Goal: Task Accomplishment & Management: Complete application form

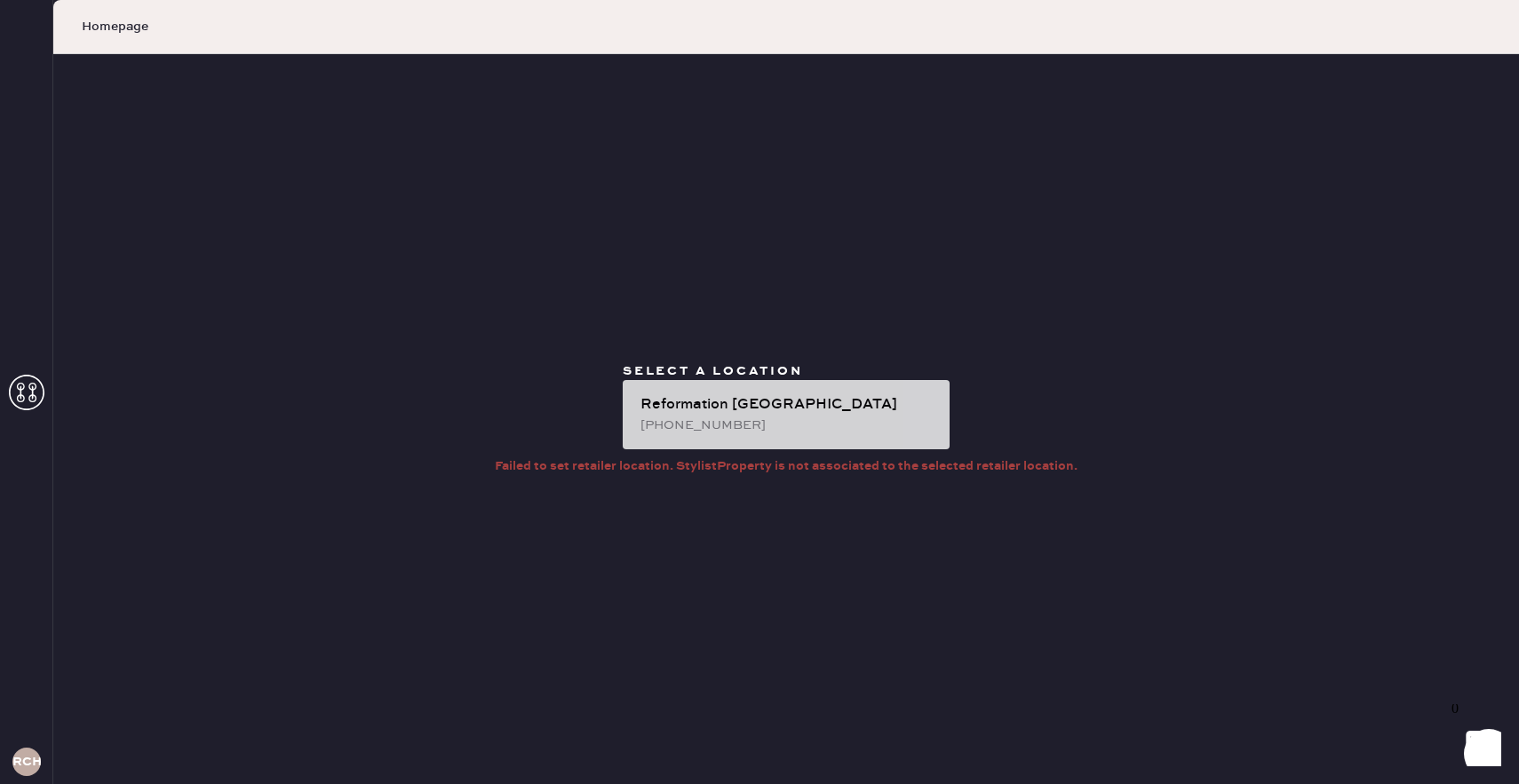
click at [828, 391] on div "Reformation [GEOGRAPHIC_DATA] [PHONE_NUMBER]" at bounding box center [786, 415] width 327 height 70
click at [855, 441] on div "Reformation [GEOGRAPHIC_DATA] [PHONE_NUMBER]" at bounding box center [786, 415] width 327 height 70
click at [854, 408] on div "Reformation [GEOGRAPHIC_DATA][PERSON_NAME]" at bounding box center [788, 404] width 295 height 21
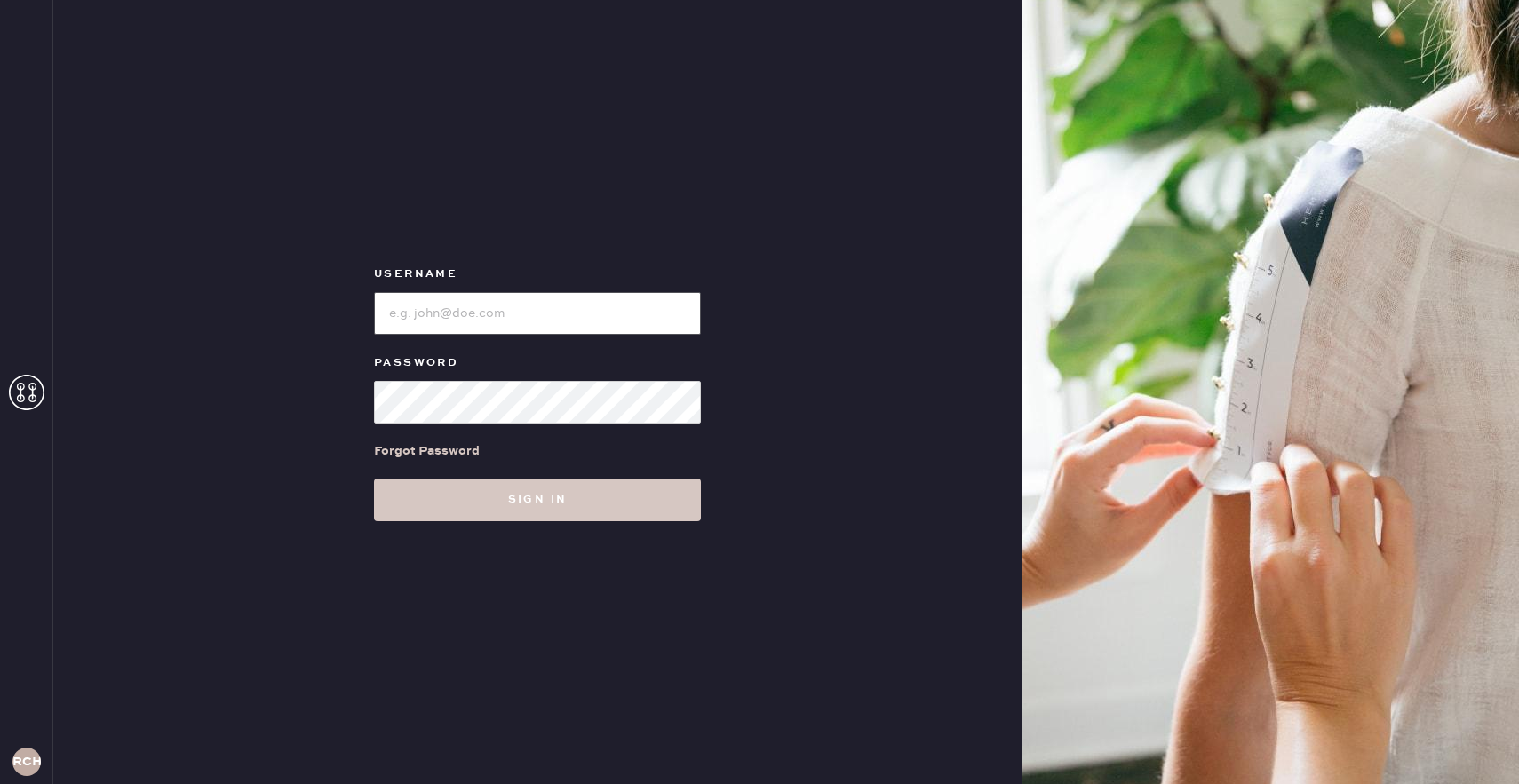
type input "reformationchestnuthill"
click at [570, 550] on div "Username Password Forgot Password Sign in" at bounding box center [537, 392] width 968 height 784
click at [570, 537] on div "Username Password Forgot Password Sign in" at bounding box center [537, 392] width 968 height 784
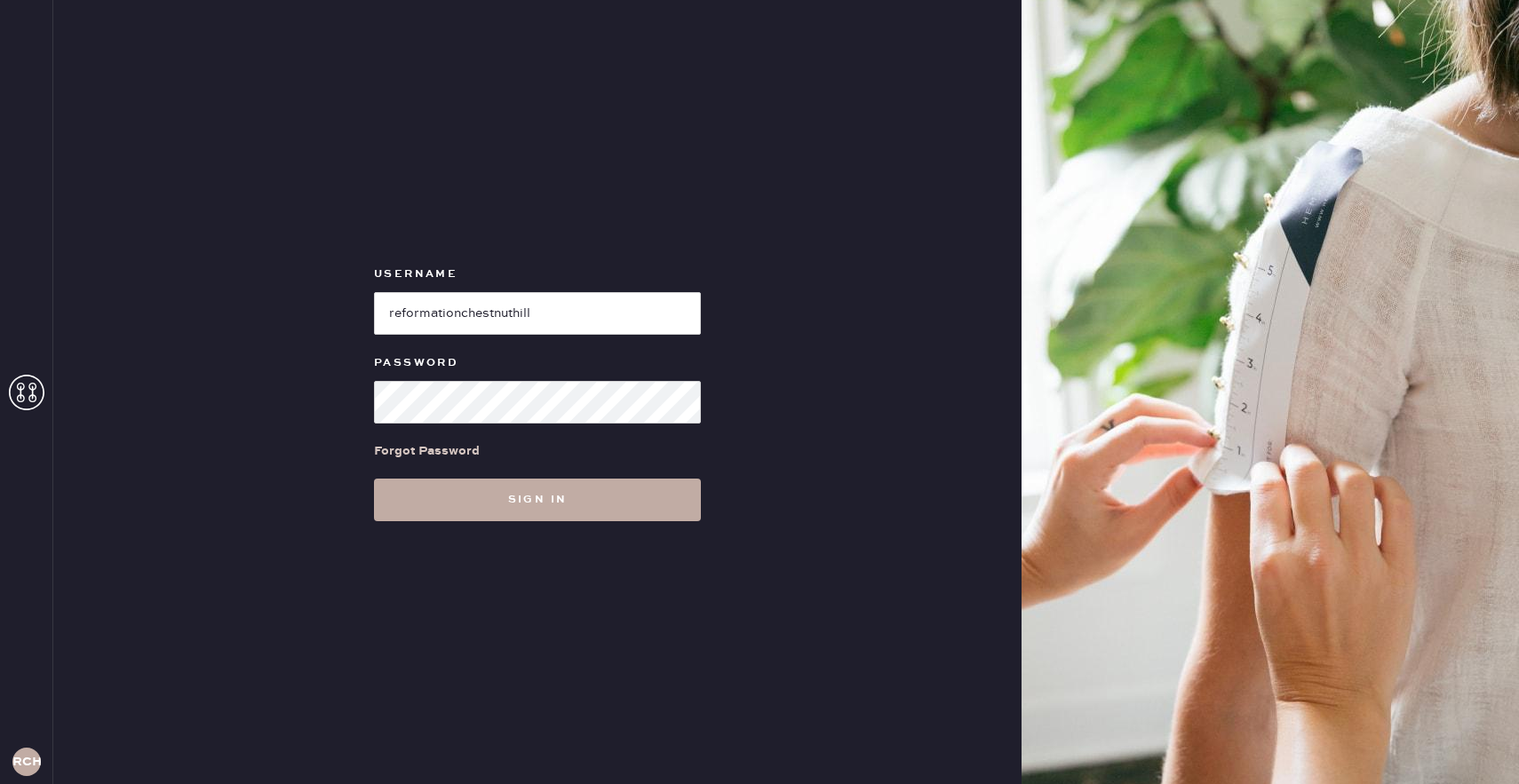
click at [570, 494] on button "Sign in" at bounding box center [537, 499] width 327 height 43
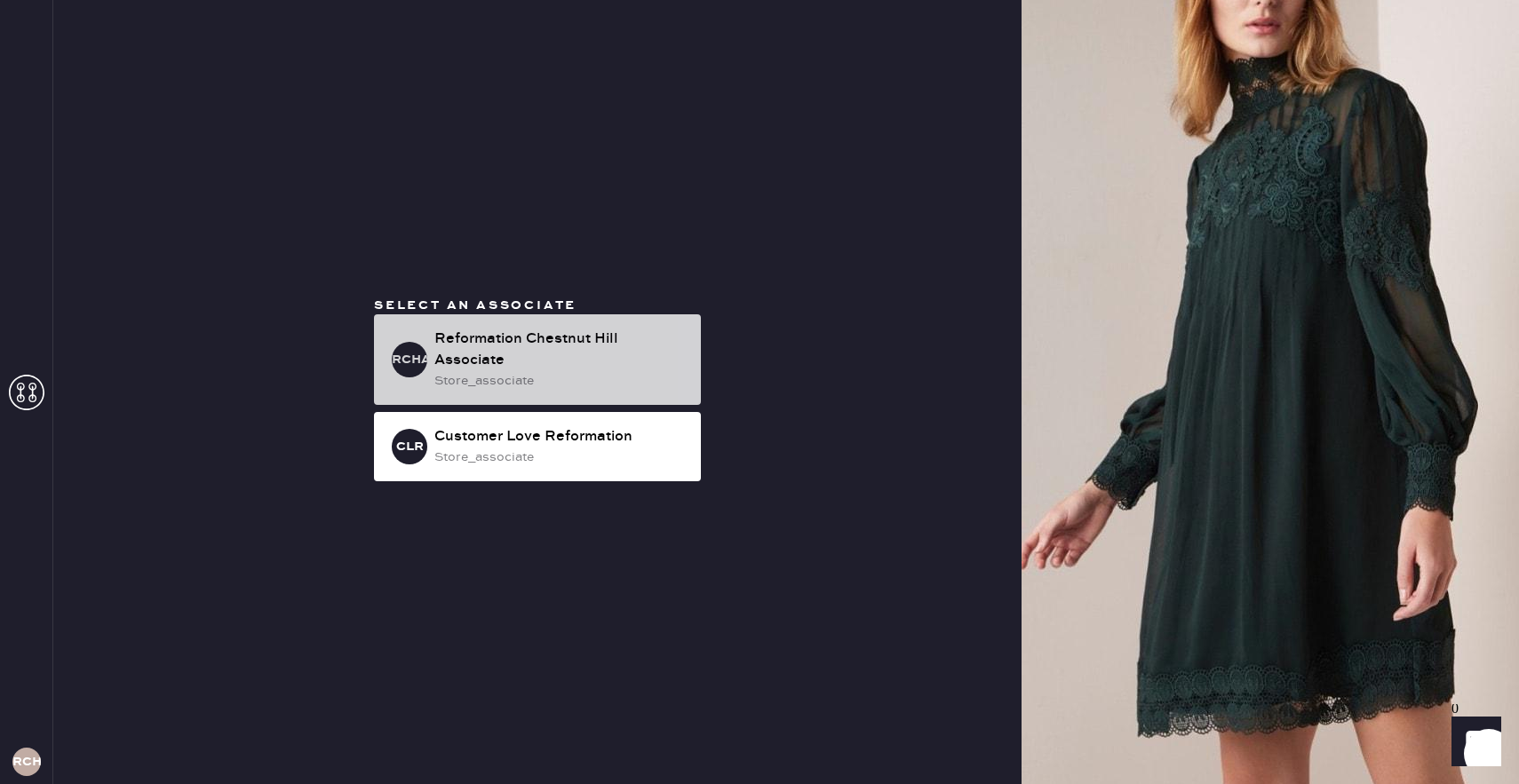
click at [568, 382] on div "store_associate" at bounding box center [560, 380] width 252 height 19
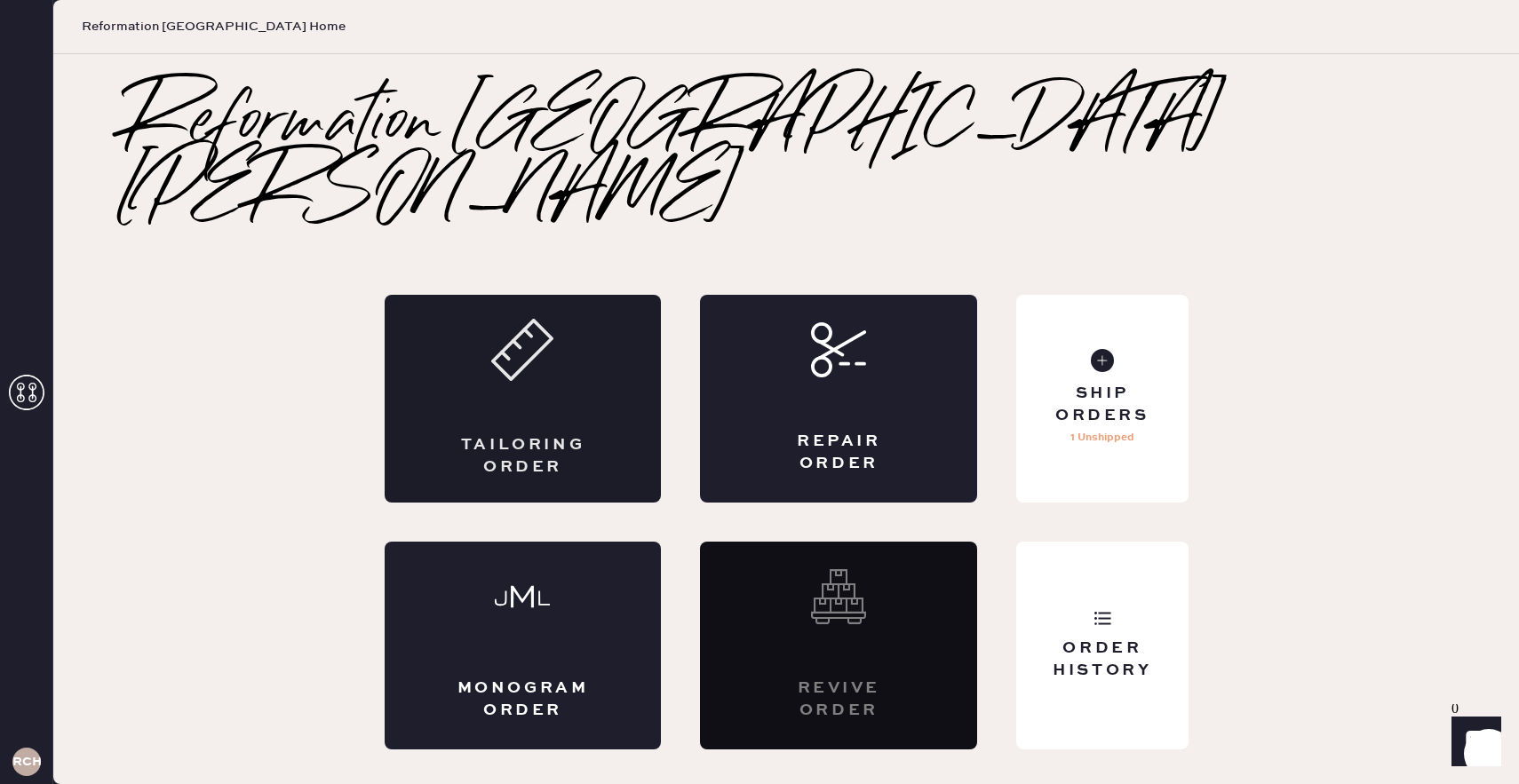
click at [532, 434] on div "Tailoring Order" at bounding box center [522, 456] width 135 height 44
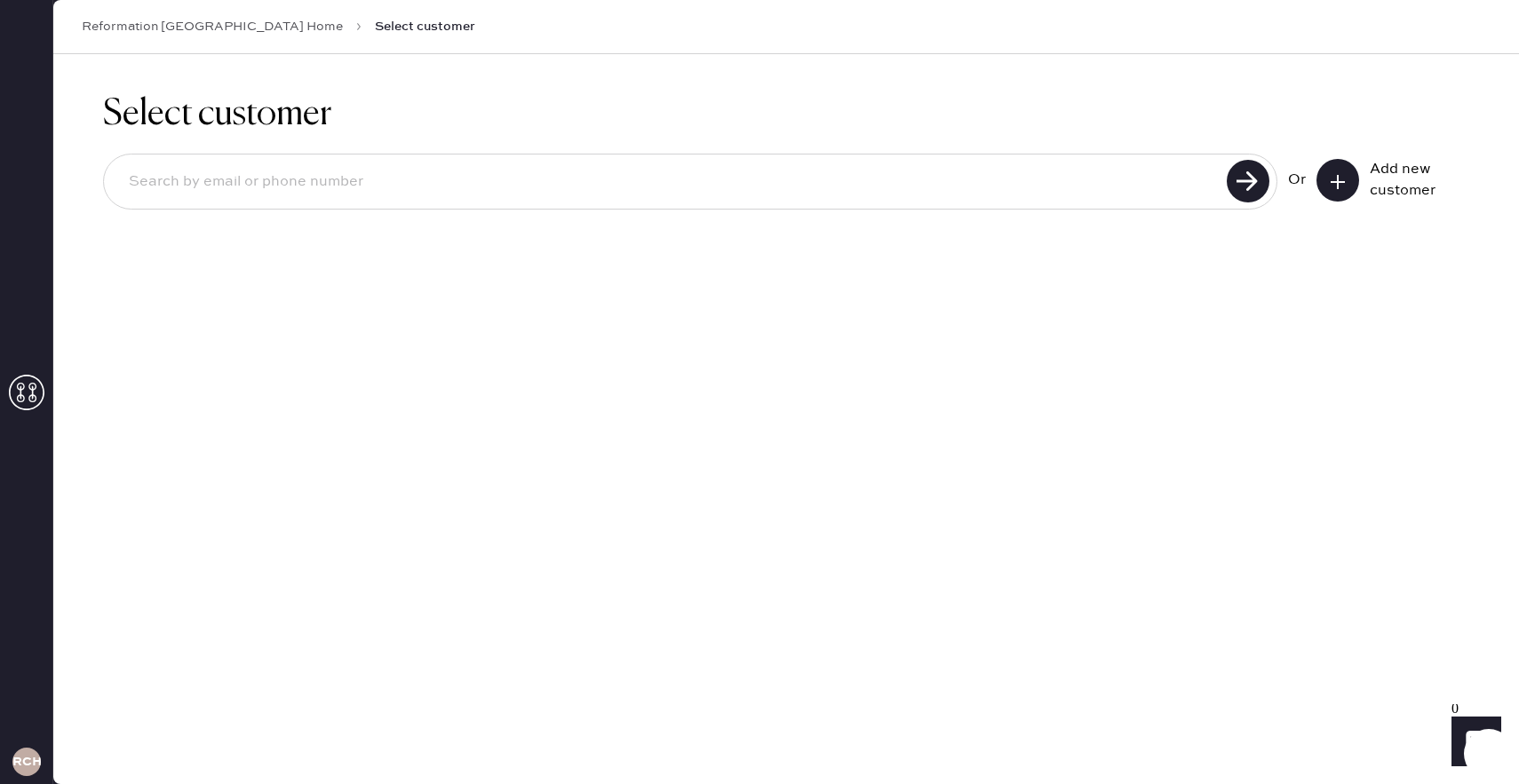
click at [1344, 180] on button at bounding box center [1338, 180] width 43 height 43
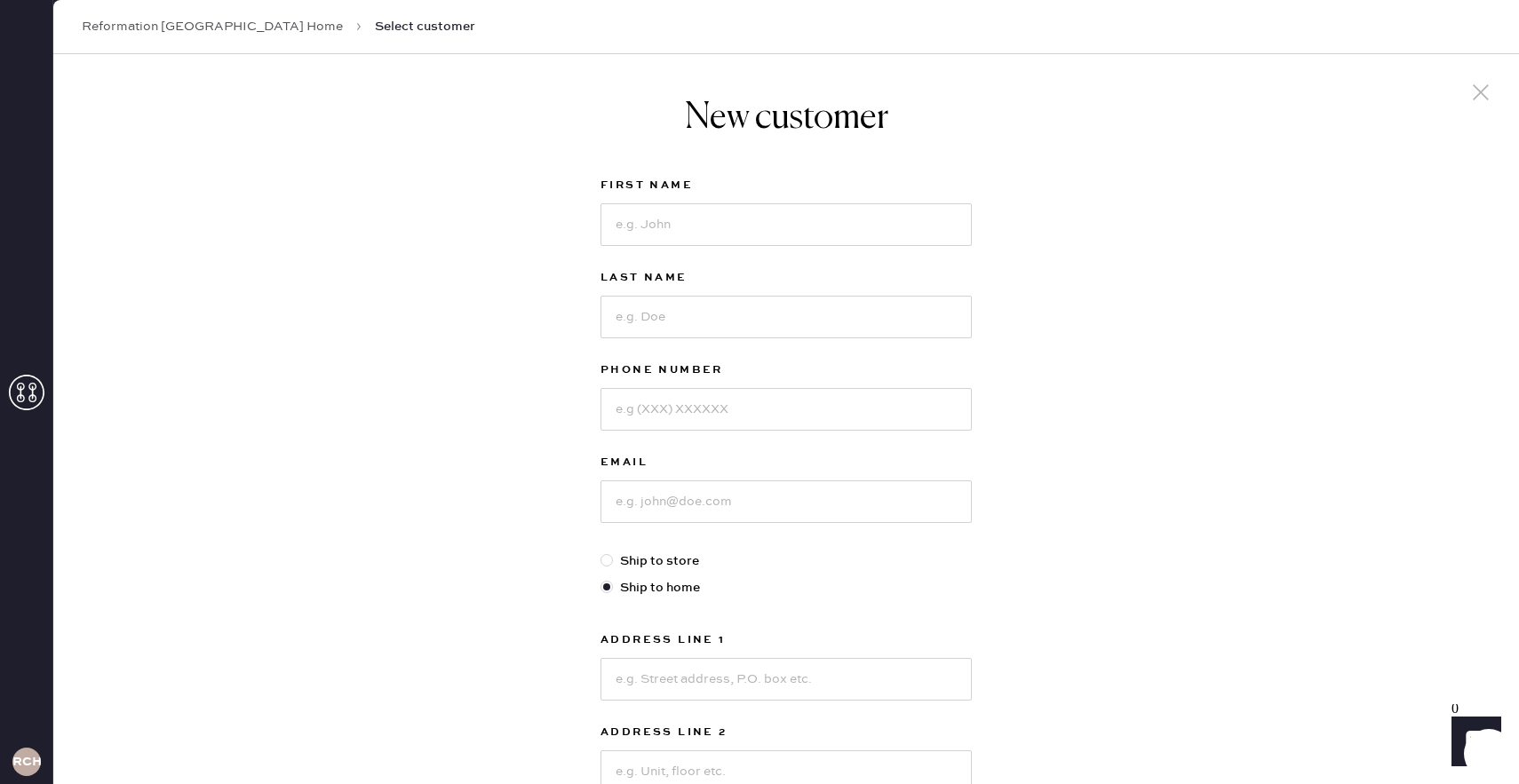
scroll to position [371, 0]
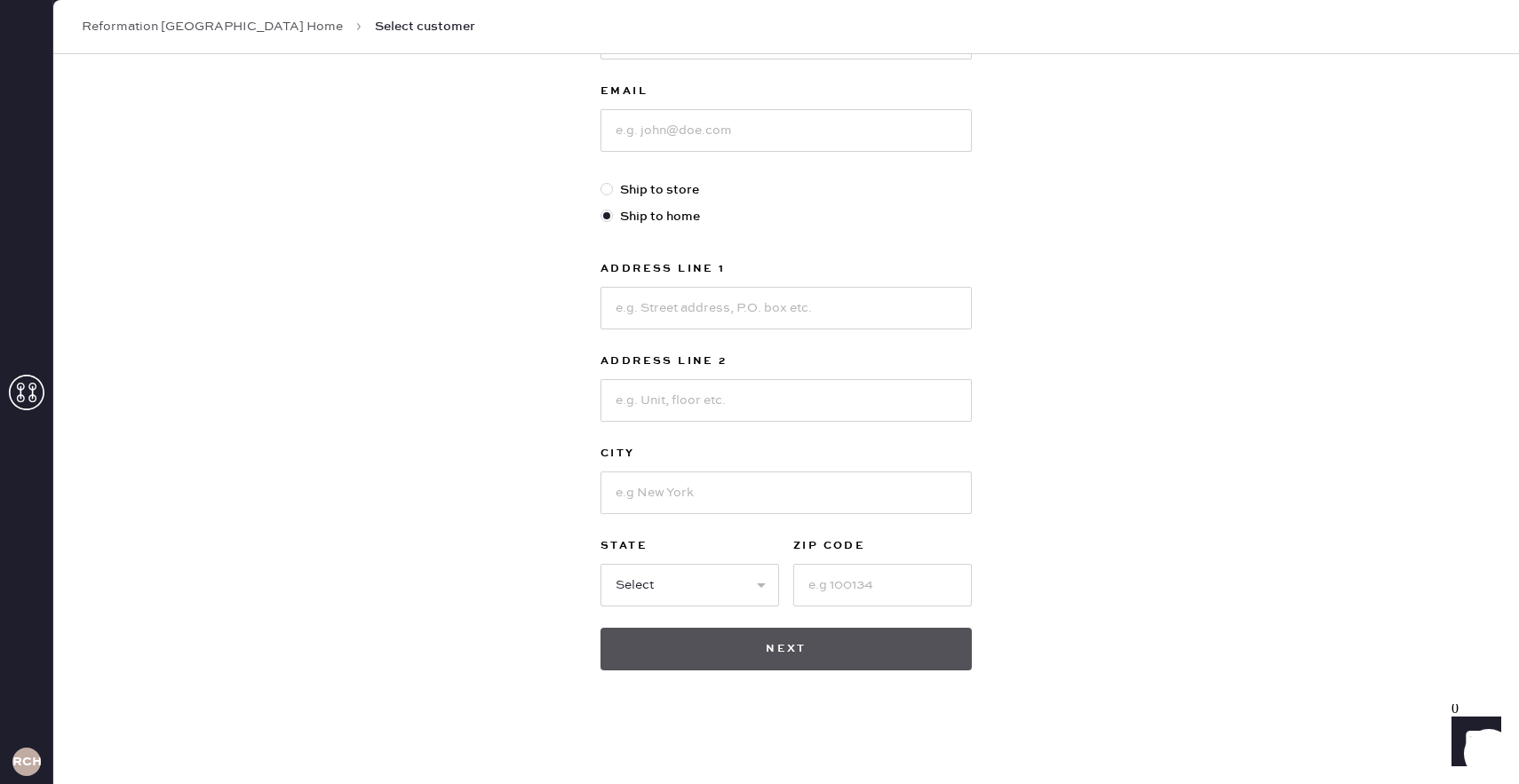
click at [869, 660] on button "Next" at bounding box center [785, 648] width 371 height 43
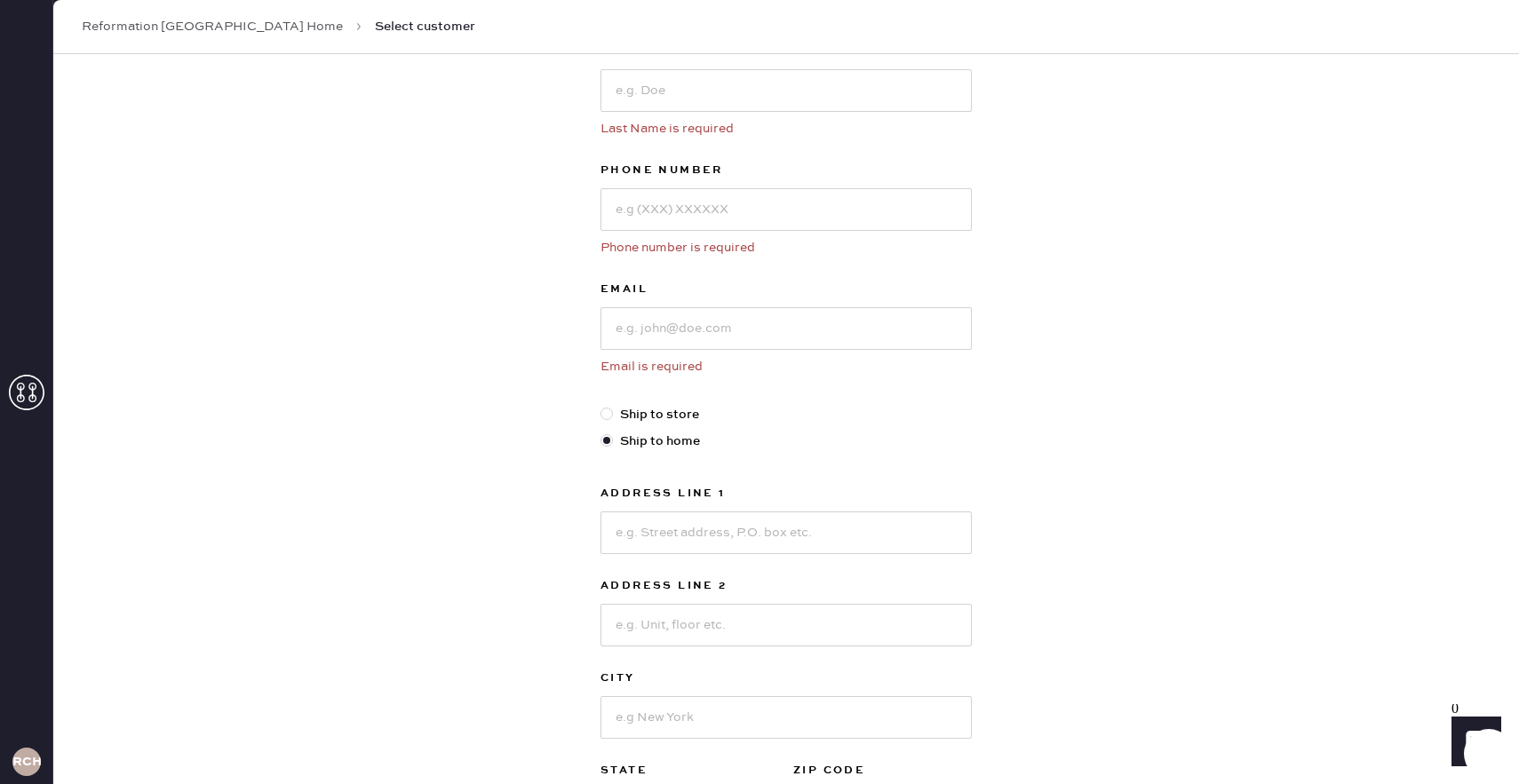
scroll to position [0, 0]
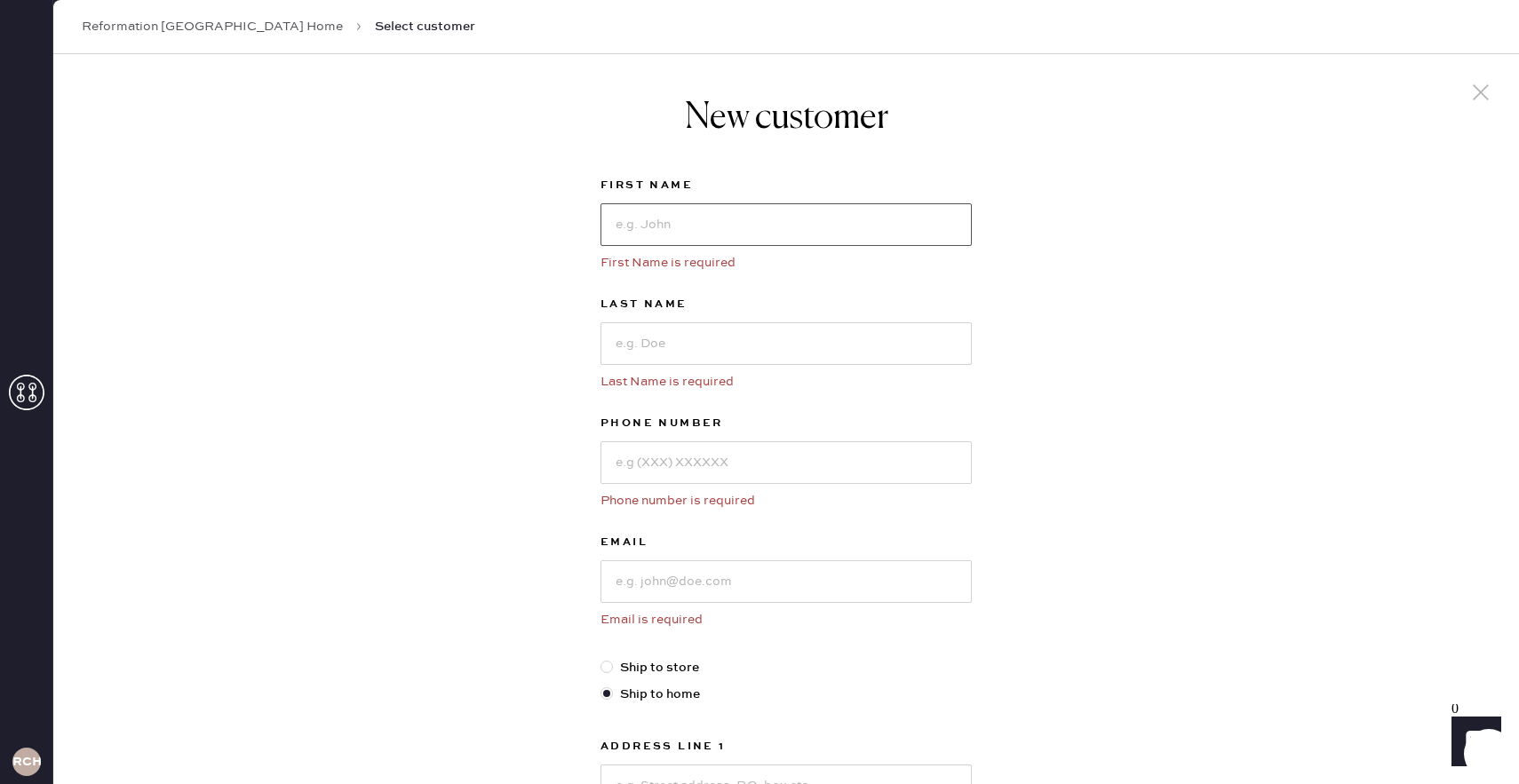
click at [752, 209] on input at bounding box center [785, 224] width 371 height 43
type input "madi"
click at [766, 328] on input at bounding box center [785, 343] width 371 height 43
type input "[PERSON_NAME]"
click at [795, 450] on input at bounding box center [785, 463] width 371 height 43
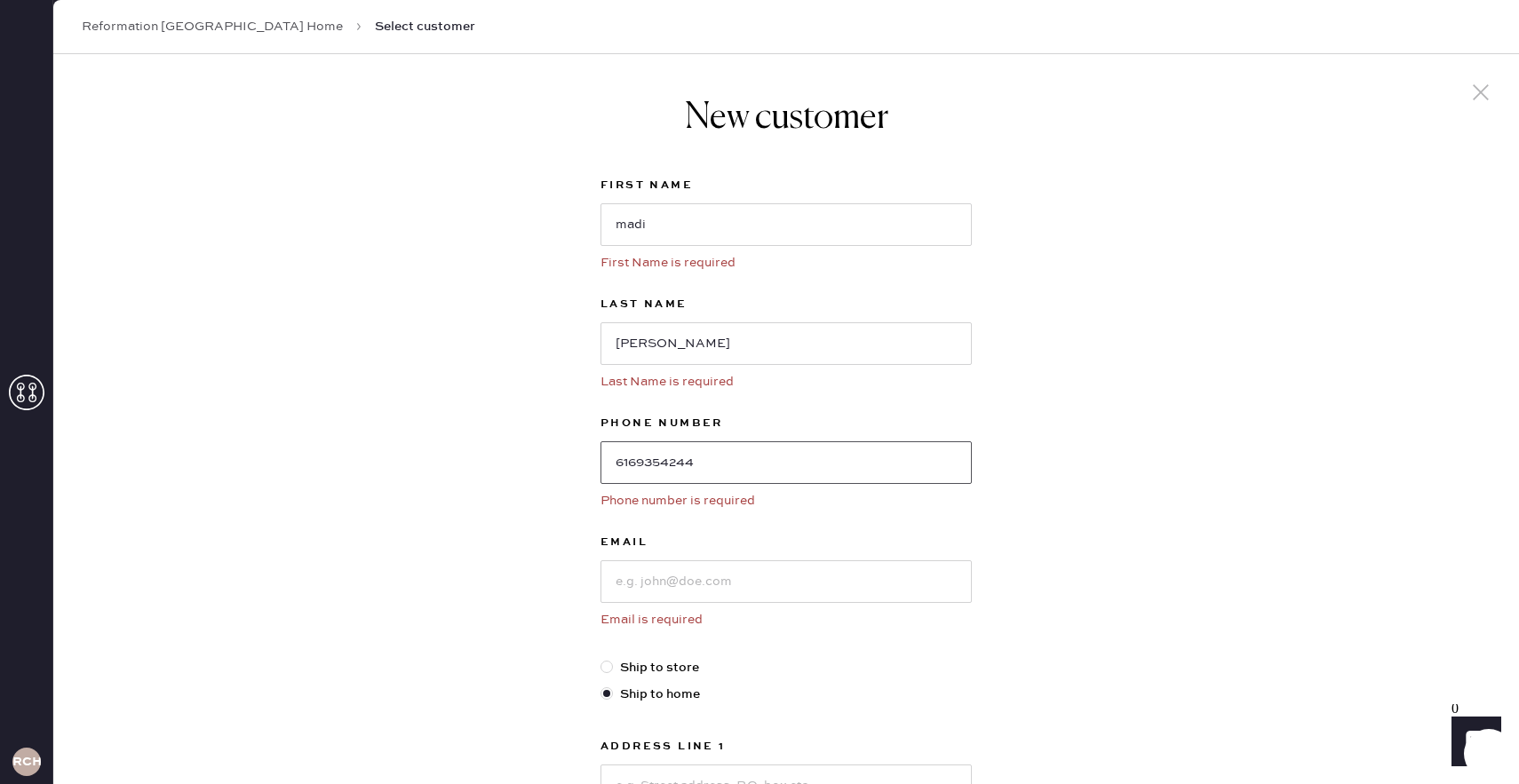
type input "6169354244"
click at [836, 581] on input at bounding box center [785, 582] width 371 height 43
type input "[PERSON_NAME][EMAIL_ADDRESS][PERSON_NAME][DOMAIN_NAME]"
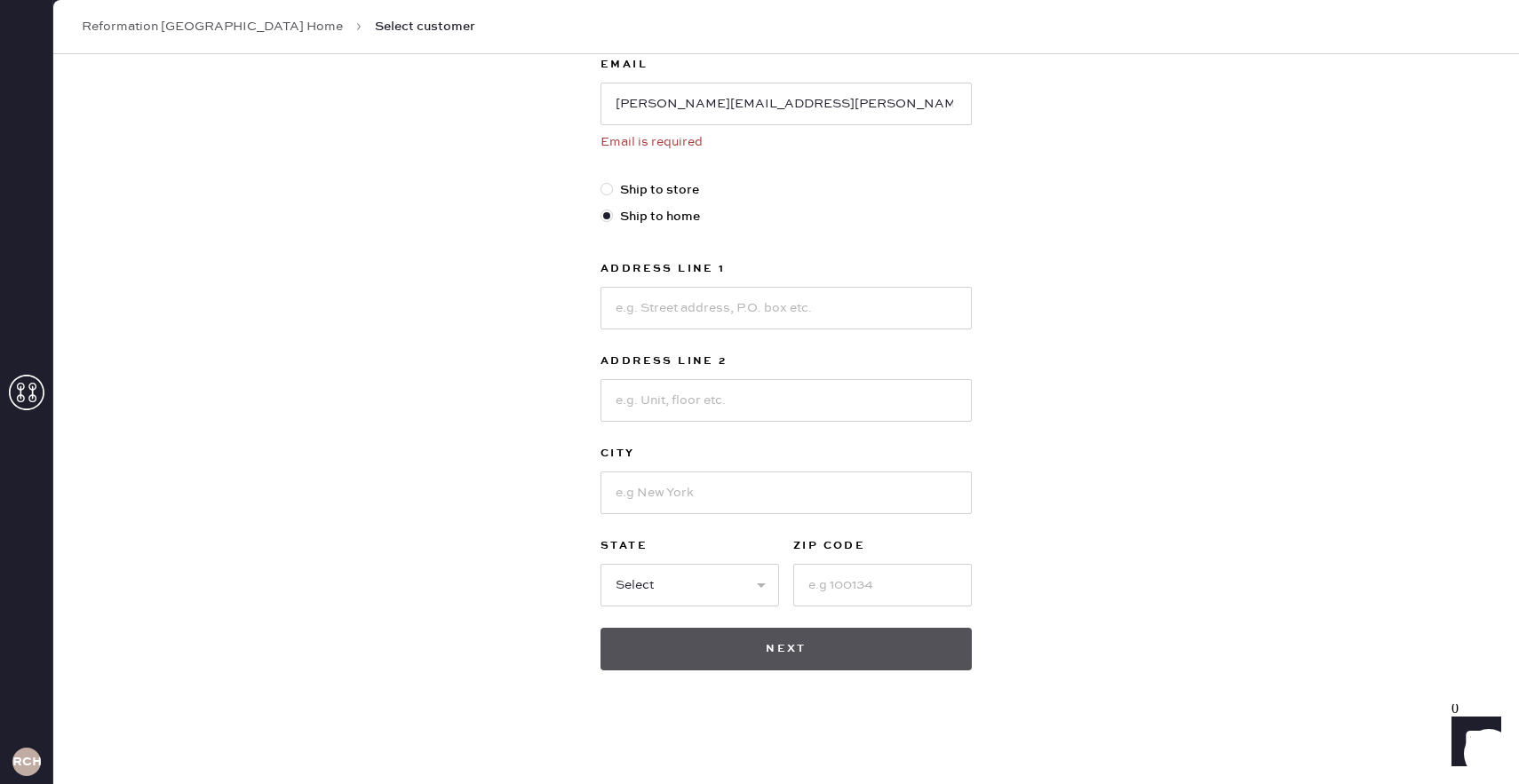
click at [878, 647] on button "Next" at bounding box center [785, 648] width 371 height 43
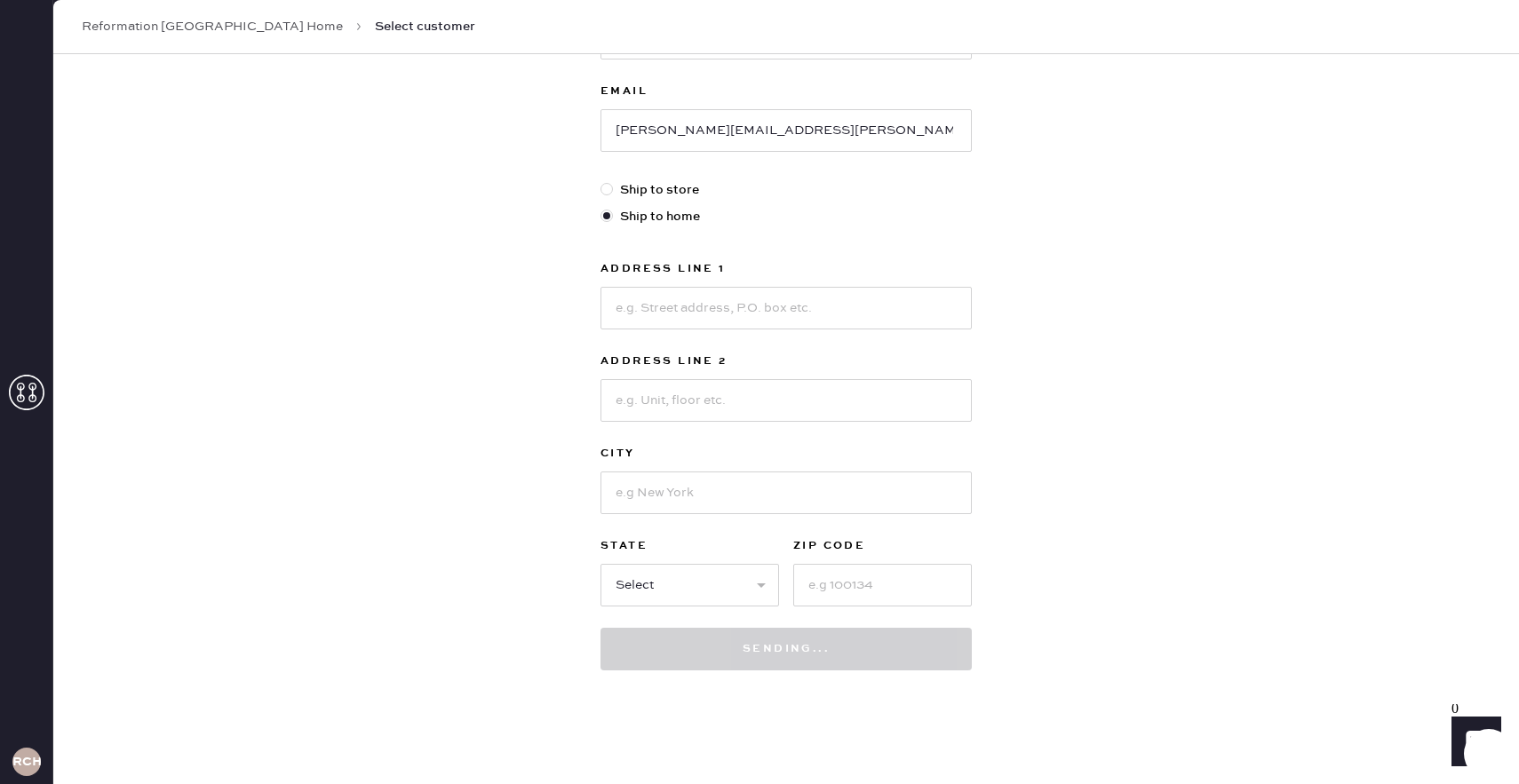
scroll to position [397, 0]
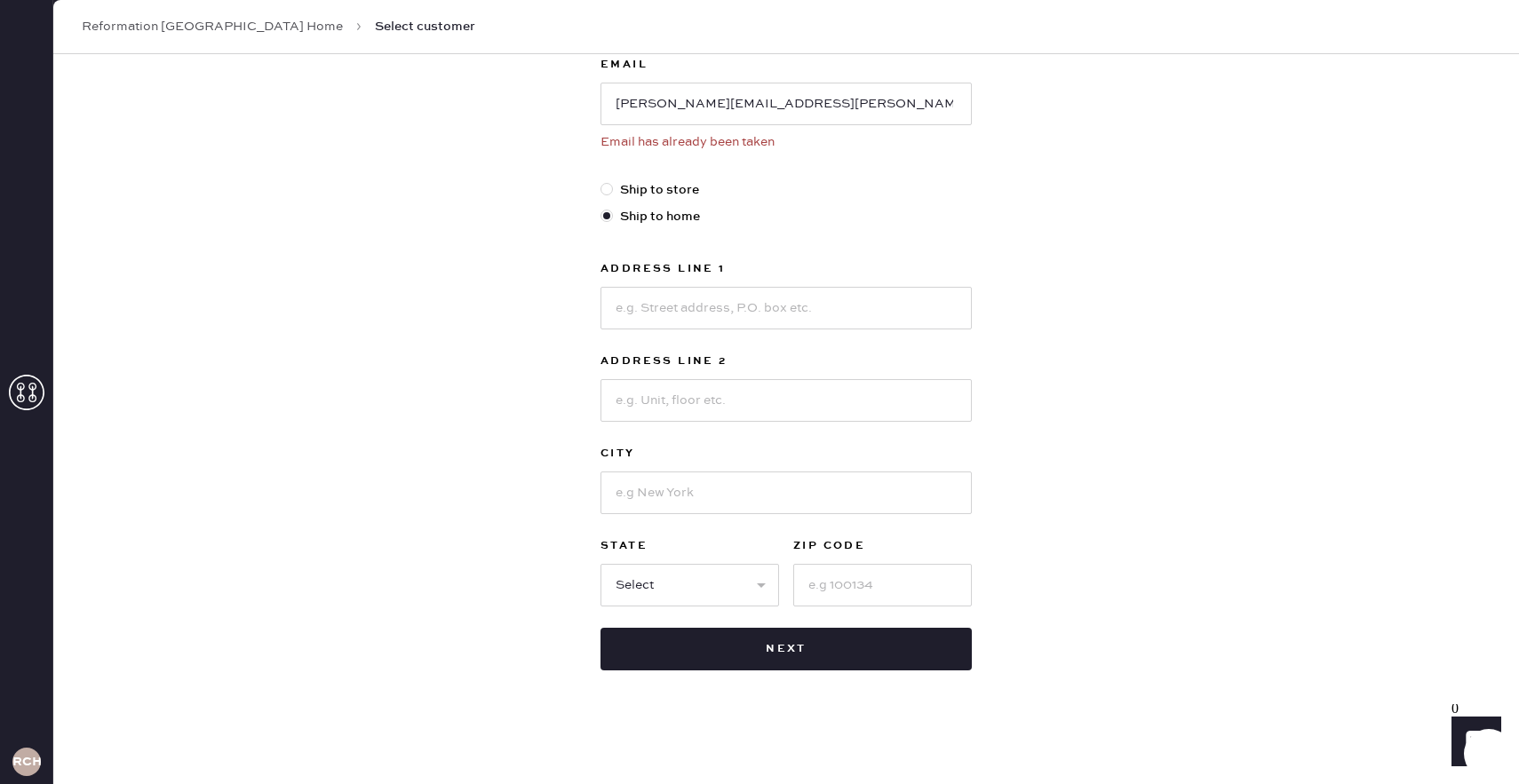
click at [661, 187] on label "Ship to store" at bounding box center [785, 190] width 371 height 19
click at [601, 181] on input "Ship to store" at bounding box center [600, 180] width 1 height 1
radio input "true"
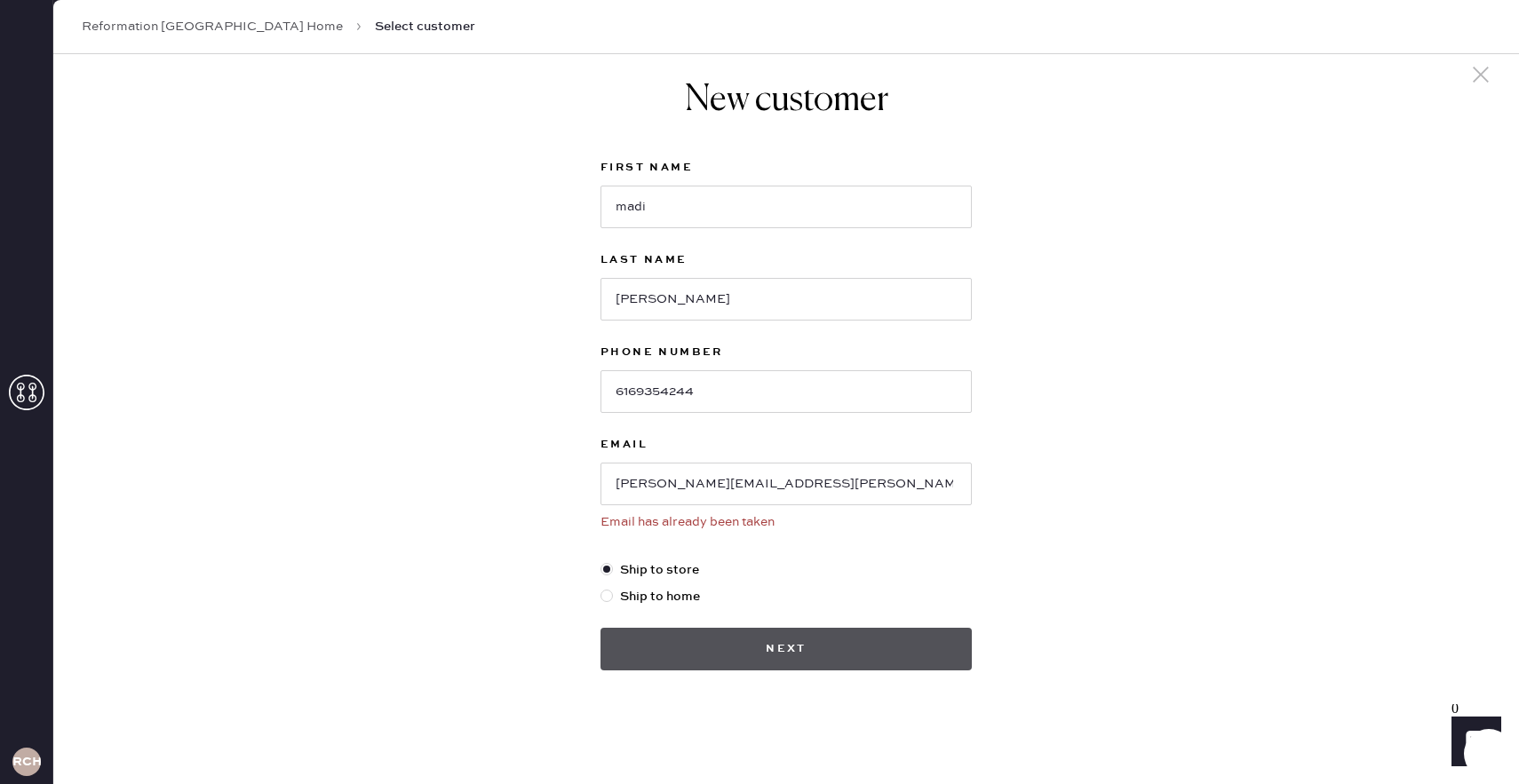
click at [812, 659] on button "Next" at bounding box center [785, 648] width 371 height 43
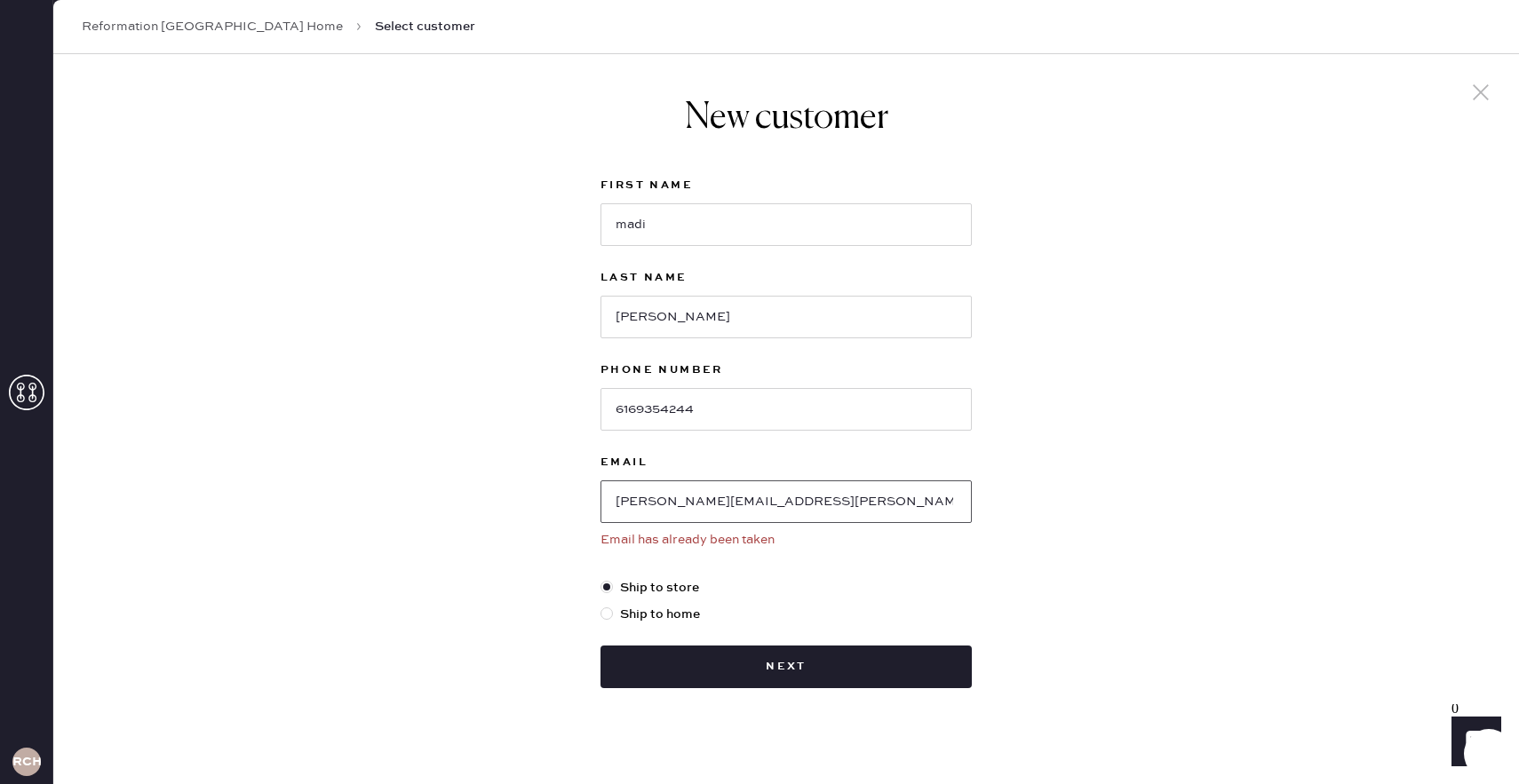
click at [866, 483] on input "[PERSON_NAME][EMAIL_ADDRESS][PERSON_NAME][DOMAIN_NAME]" at bounding box center [785, 501] width 371 height 43
type input "[PERSON_NAME][EMAIL_ADDRESS][DOMAIN_NAME]"
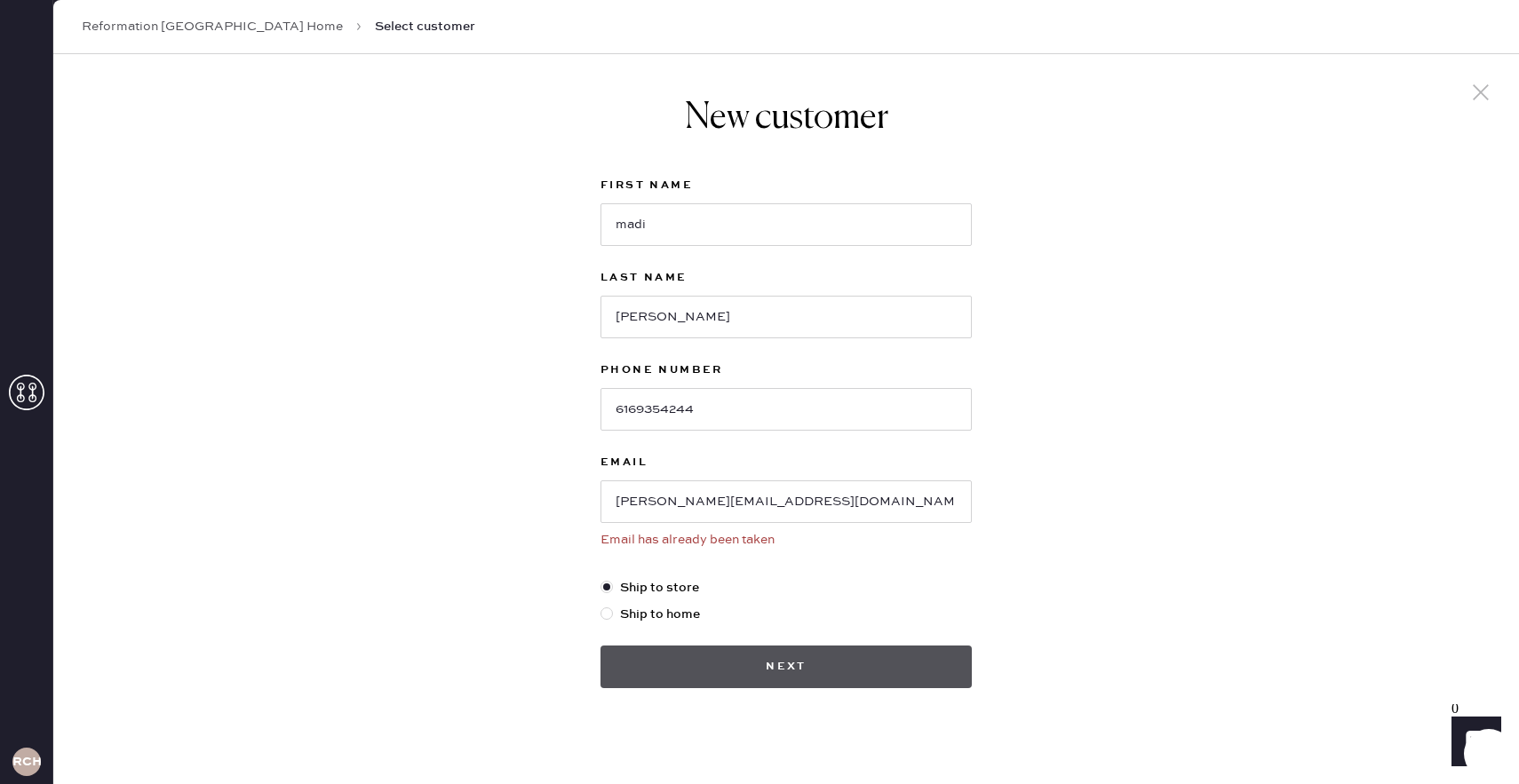
click at [827, 661] on button "Next" at bounding box center [785, 667] width 371 height 43
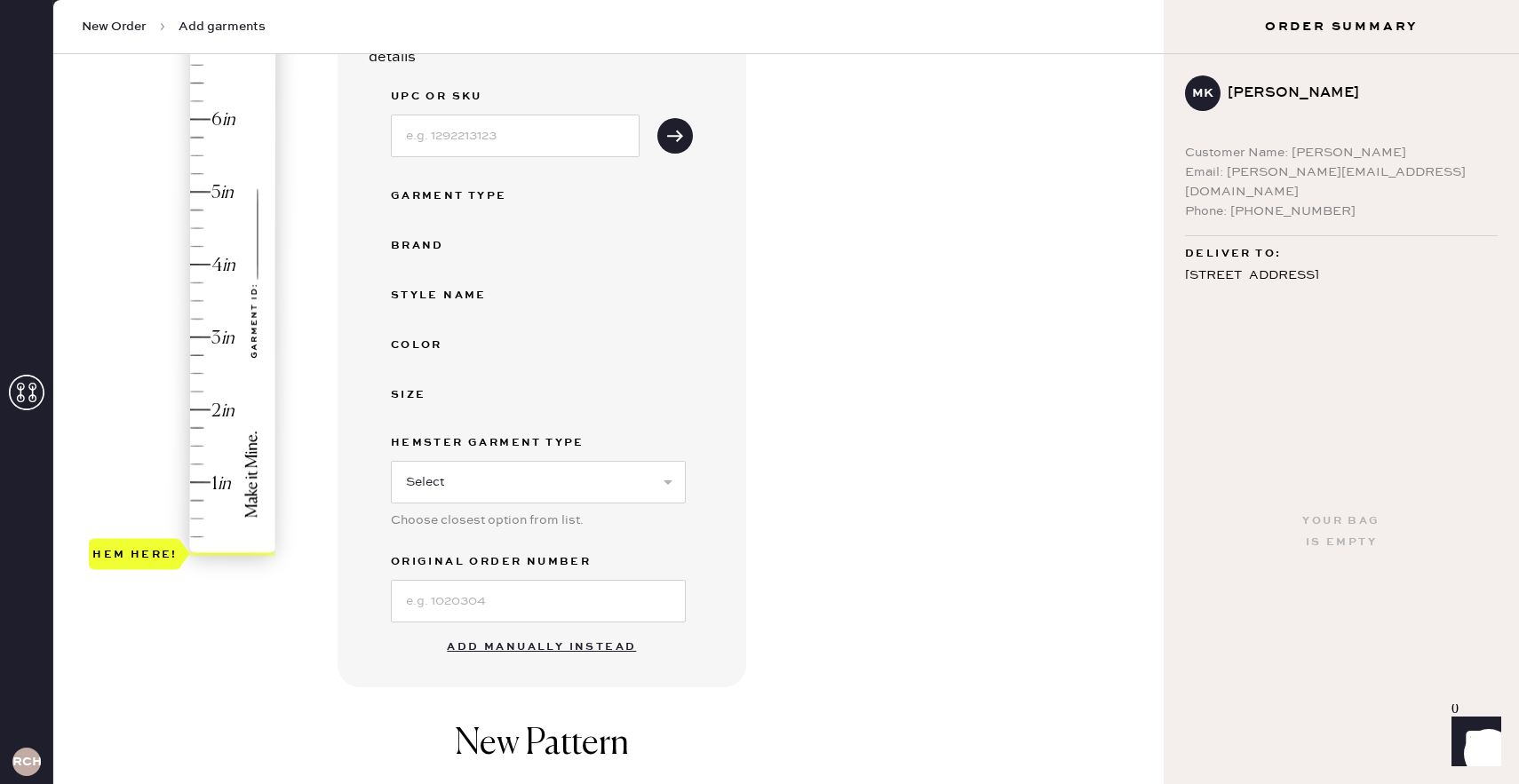
scroll to position [632, 0]
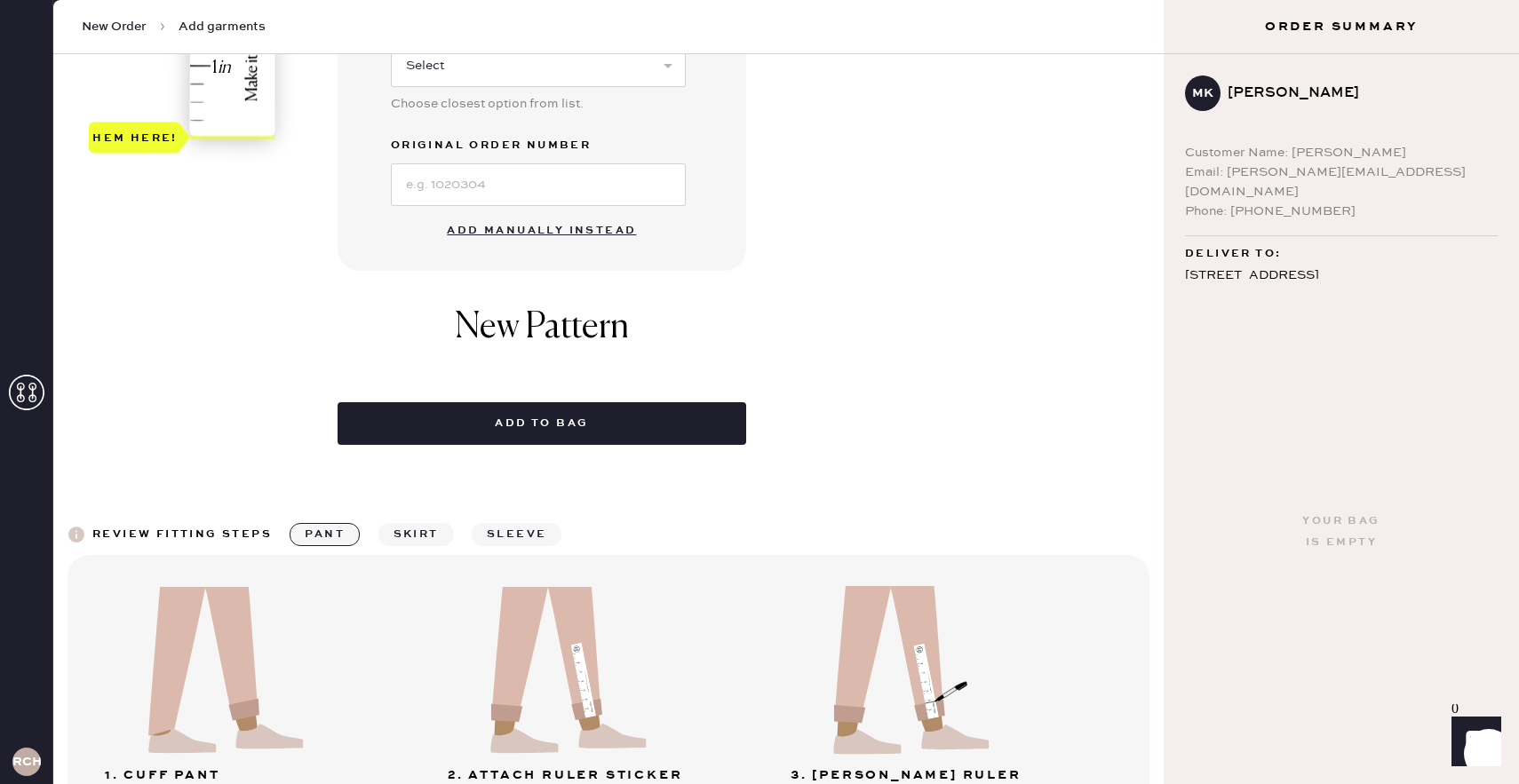
click at [573, 228] on button "Add manually instead" at bounding box center [541, 231] width 211 height 36
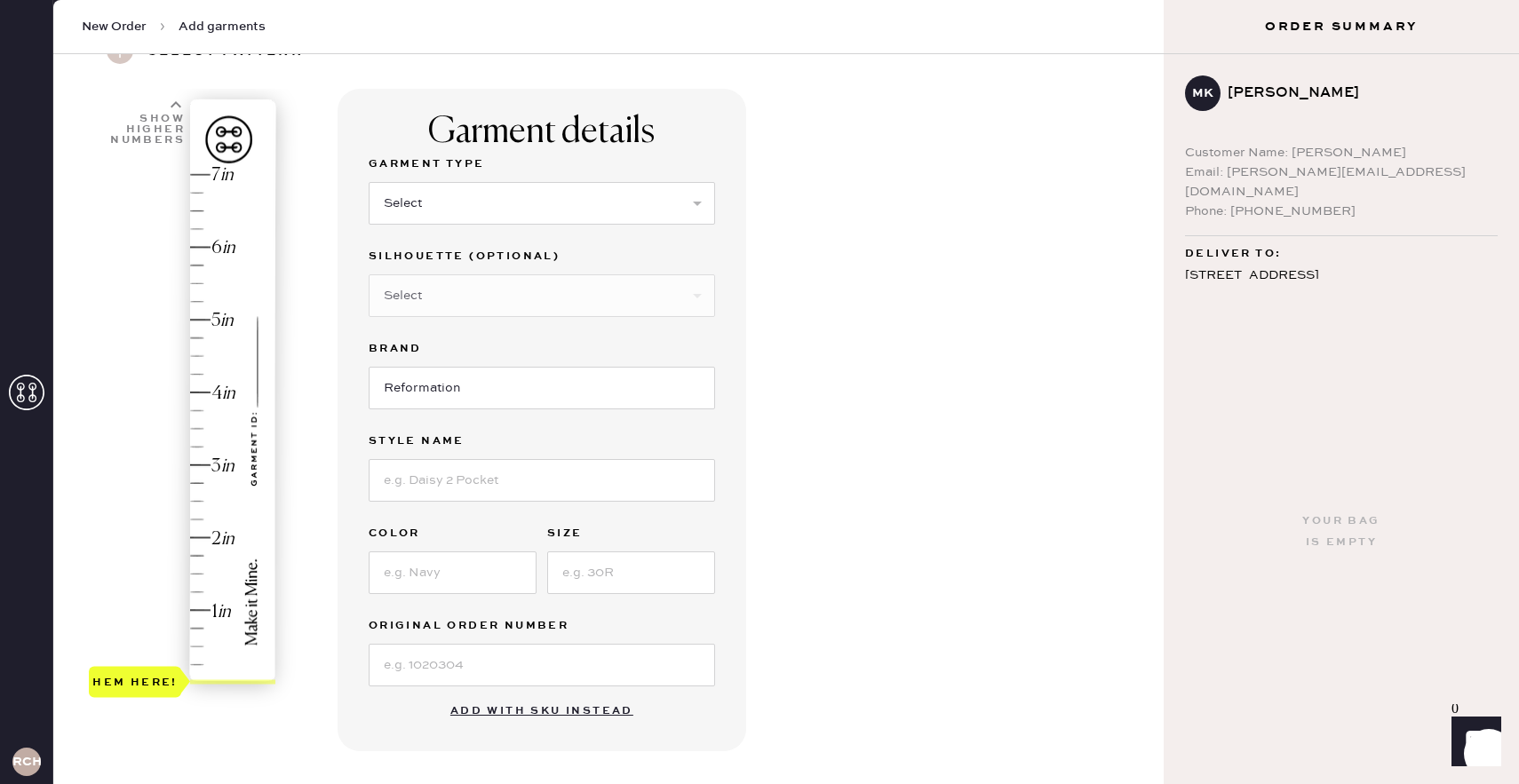
scroll to position [72, 0]
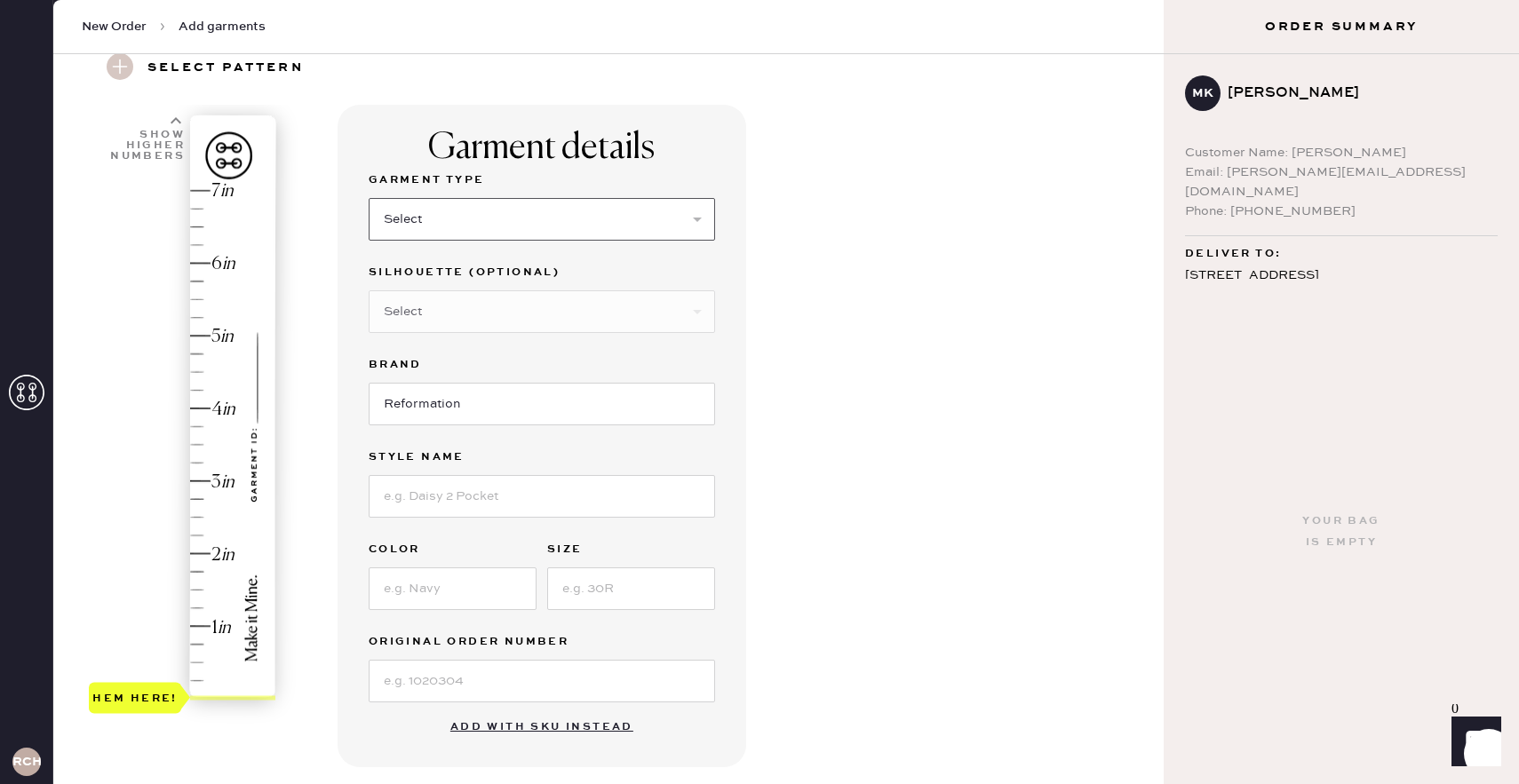
click at [541, 236] on select "Select Basic Skirt Jeans Leggings Pants Shorts Basic Sleeved Dress Basic Sleeve…" at bounding box center [541, 219] width 346 height 43
select select "2"
click at [368, 198] on select "Select Basic Skirt Jeans Leggings Pants Shorts Basic Sleeved Dress Basic Sleeve…" at bounding box center [541, 219] width 346 height 43
click at [554, 303] on select "Select Shorts Cropped Flare Boot Cut Straight Skinny Other" at bounding box center [541, 311] width 346 height 43
click at [456, 487] on input at bounding box center [541, 496] width 346 height 43
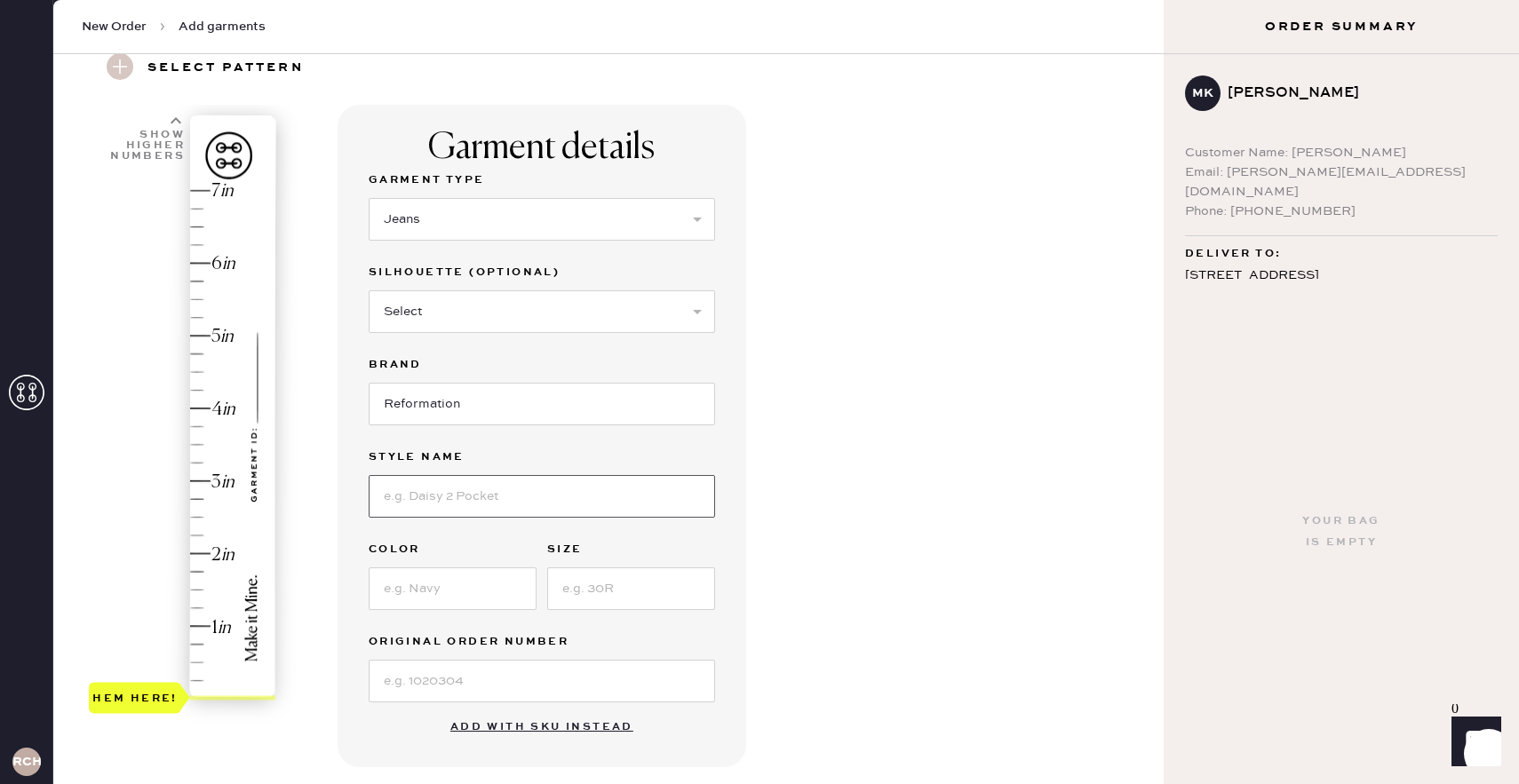
type input "[PERSON_NAME] High Rise Slouchy Wide Leg"
click at [462, 596] on input at bounding box center [452, 588] width 168 height 43
click at [709, 590] on input at bounding box center [630, 588] width 168 height 43
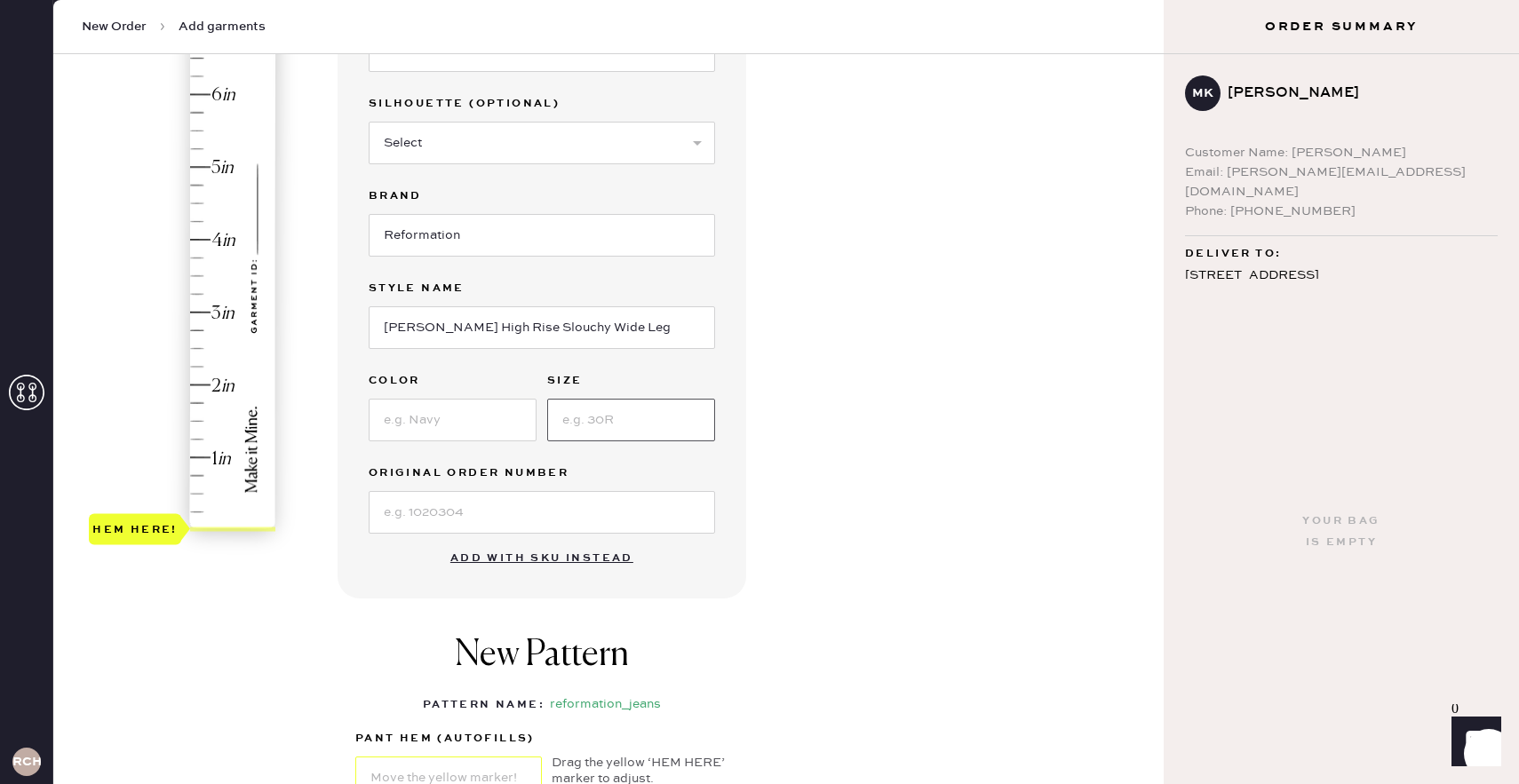
scroll to position [251, 0]
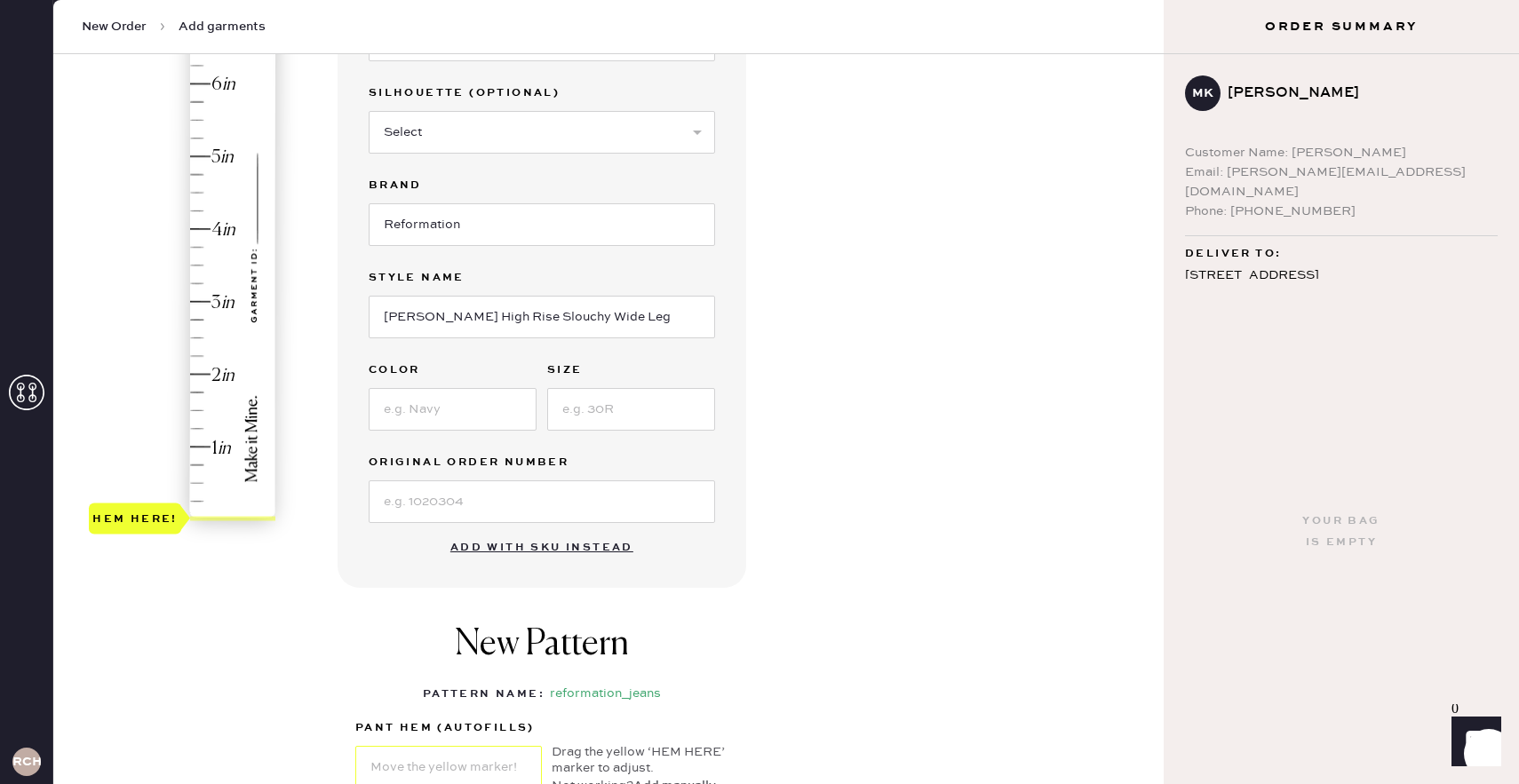
click at [742, 655] on div "New Pattern Pattern Name : reformation_jeans 1 in 2 in 3 in 4 in Show higher nu…" at bounding box center [541, 709] width 409 height 208
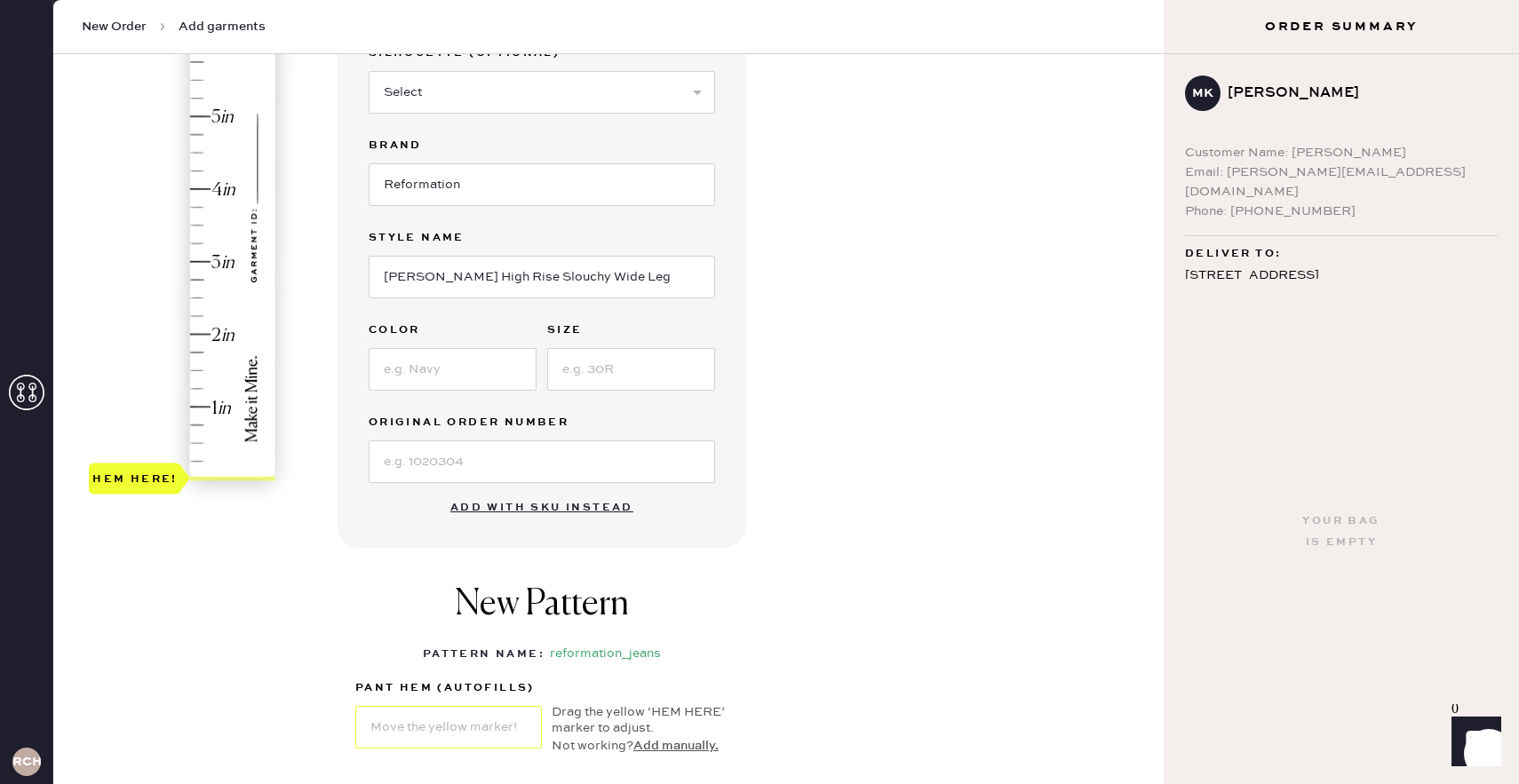
scroll to position [189, 0]
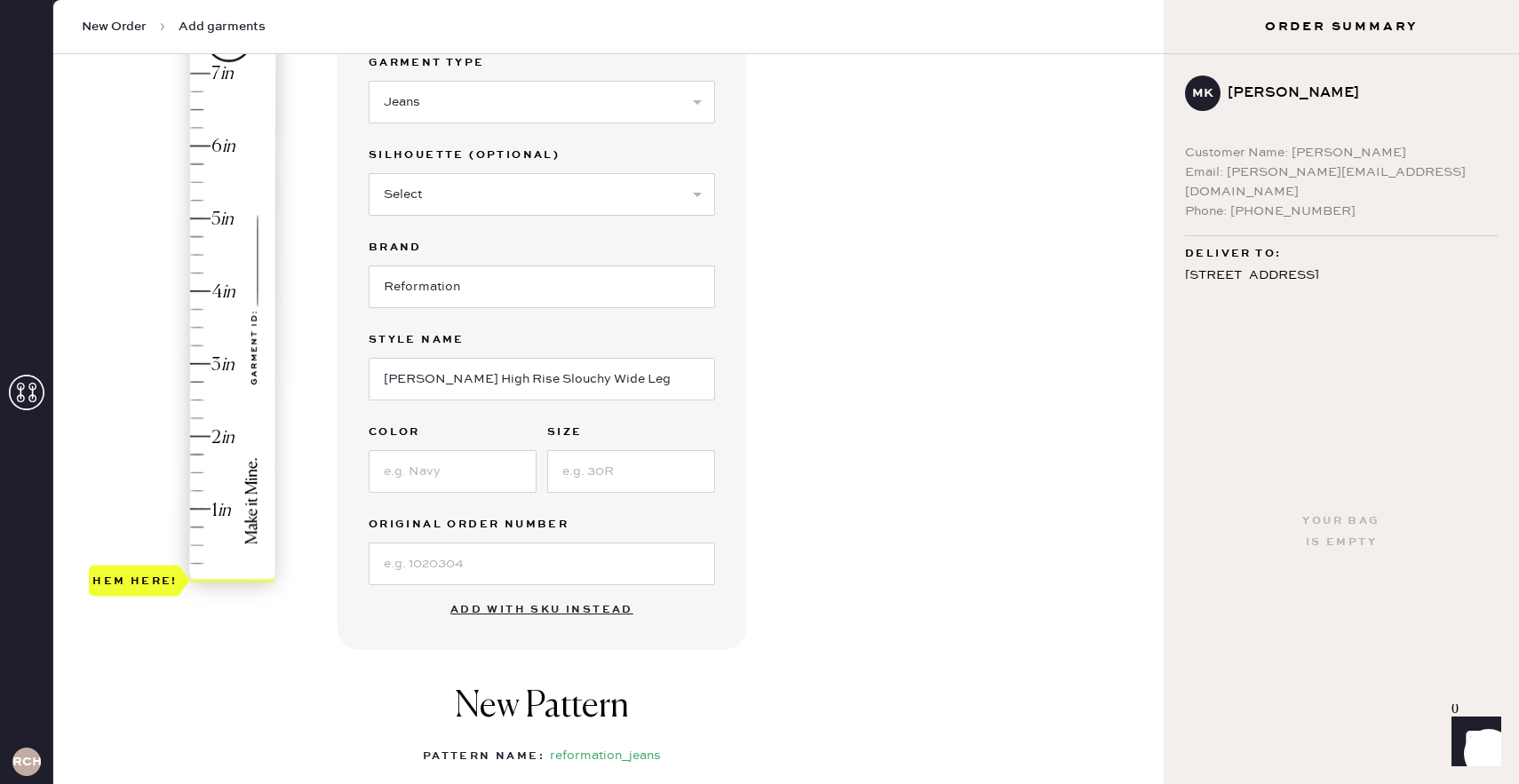
type input "2"
click at [198, 441] on div "Hem here!" at bounding box center [183, 328] width 189 height 524
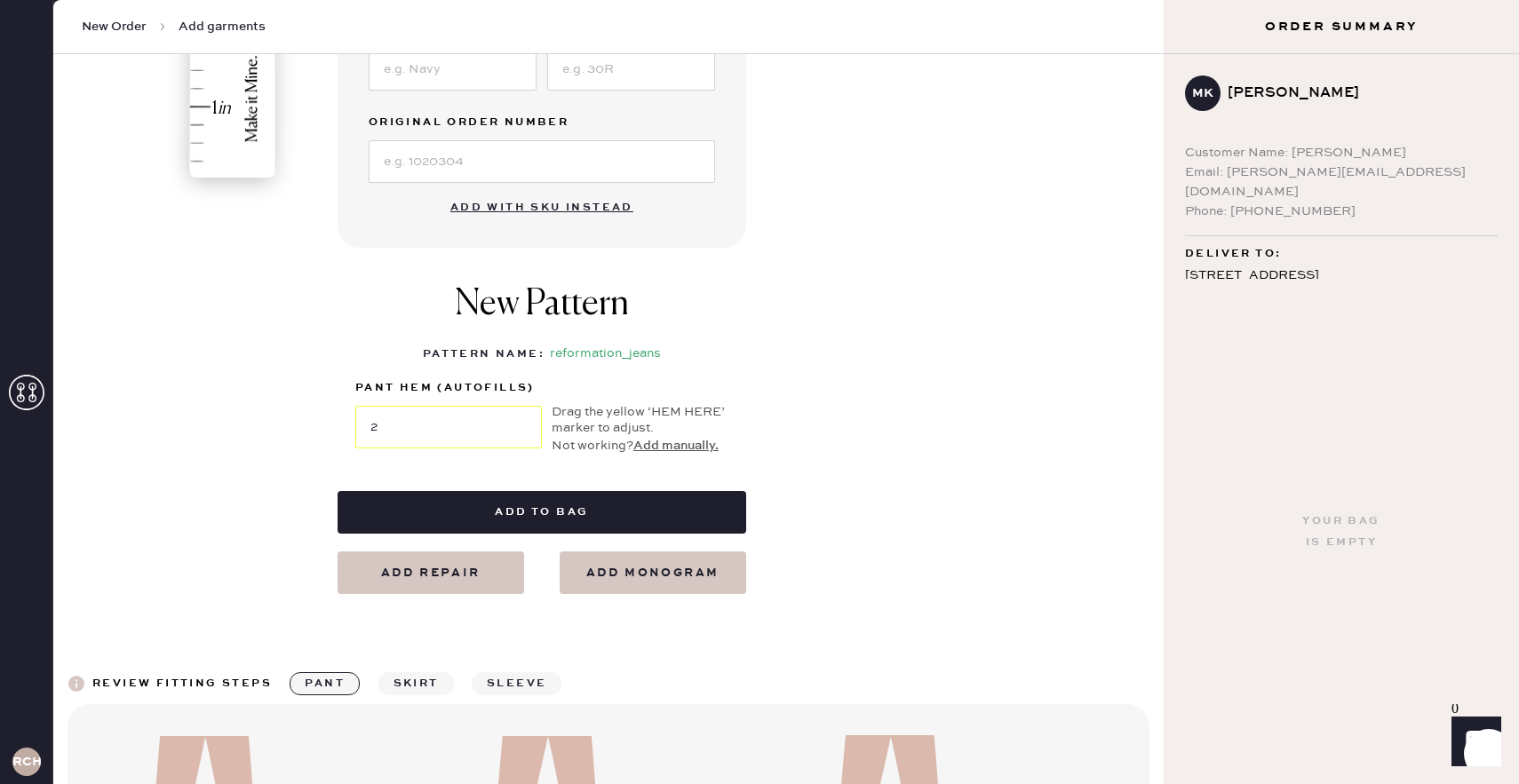
scroll to position [624, 0]
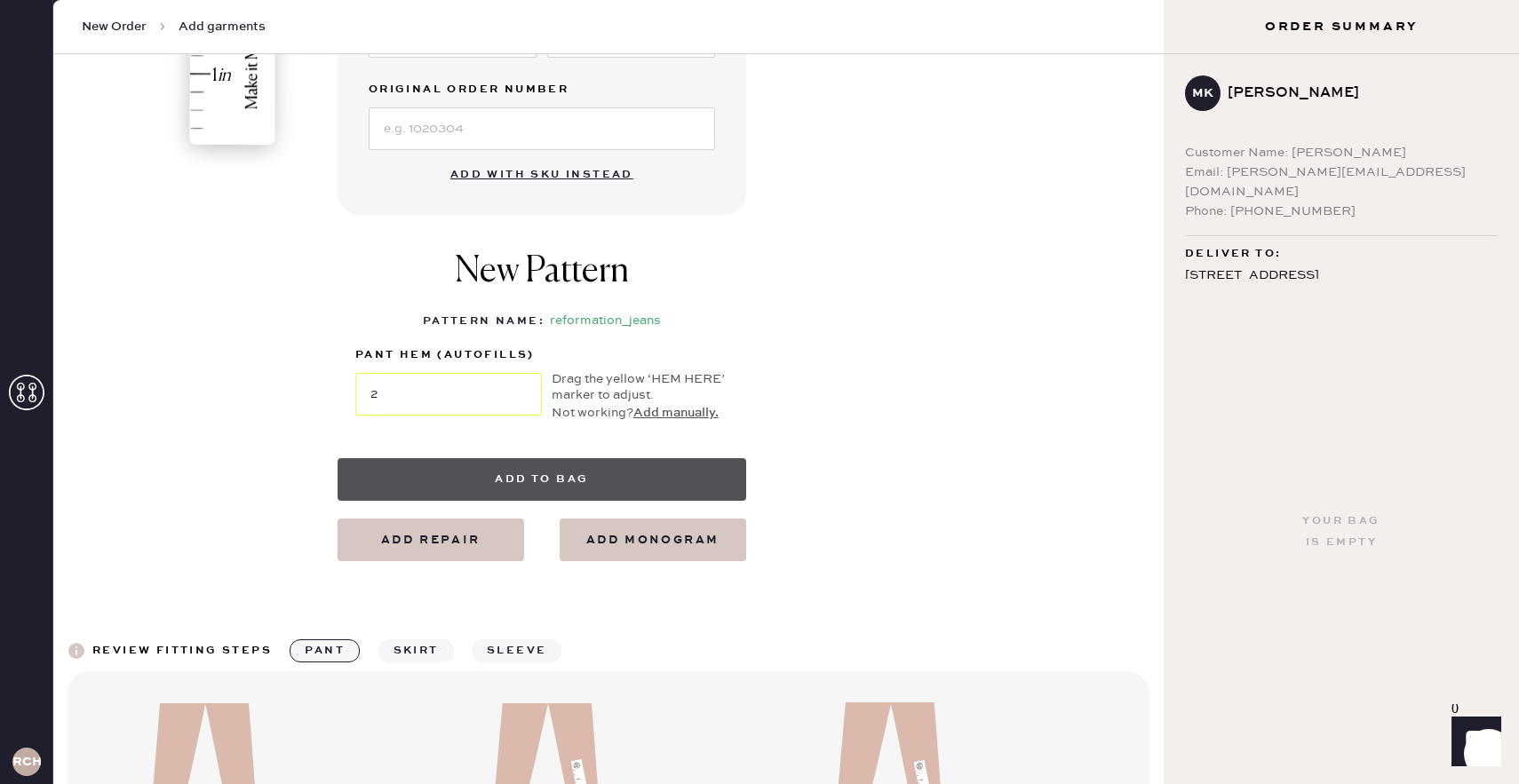
click at [606, 484] on button "Add to bag" at bounding box center [541, 479] width 409 height 43
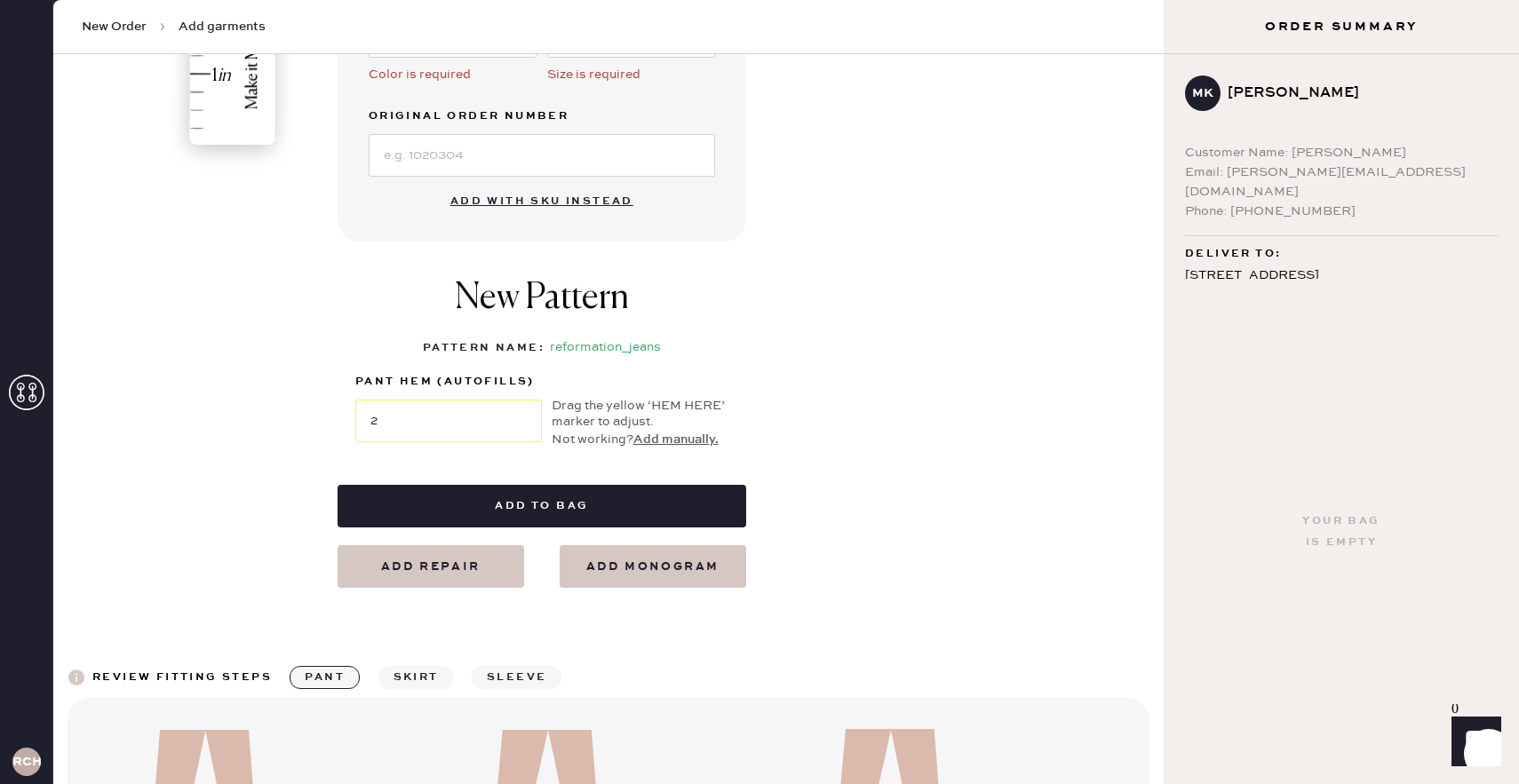
scroll to position [319, 0]
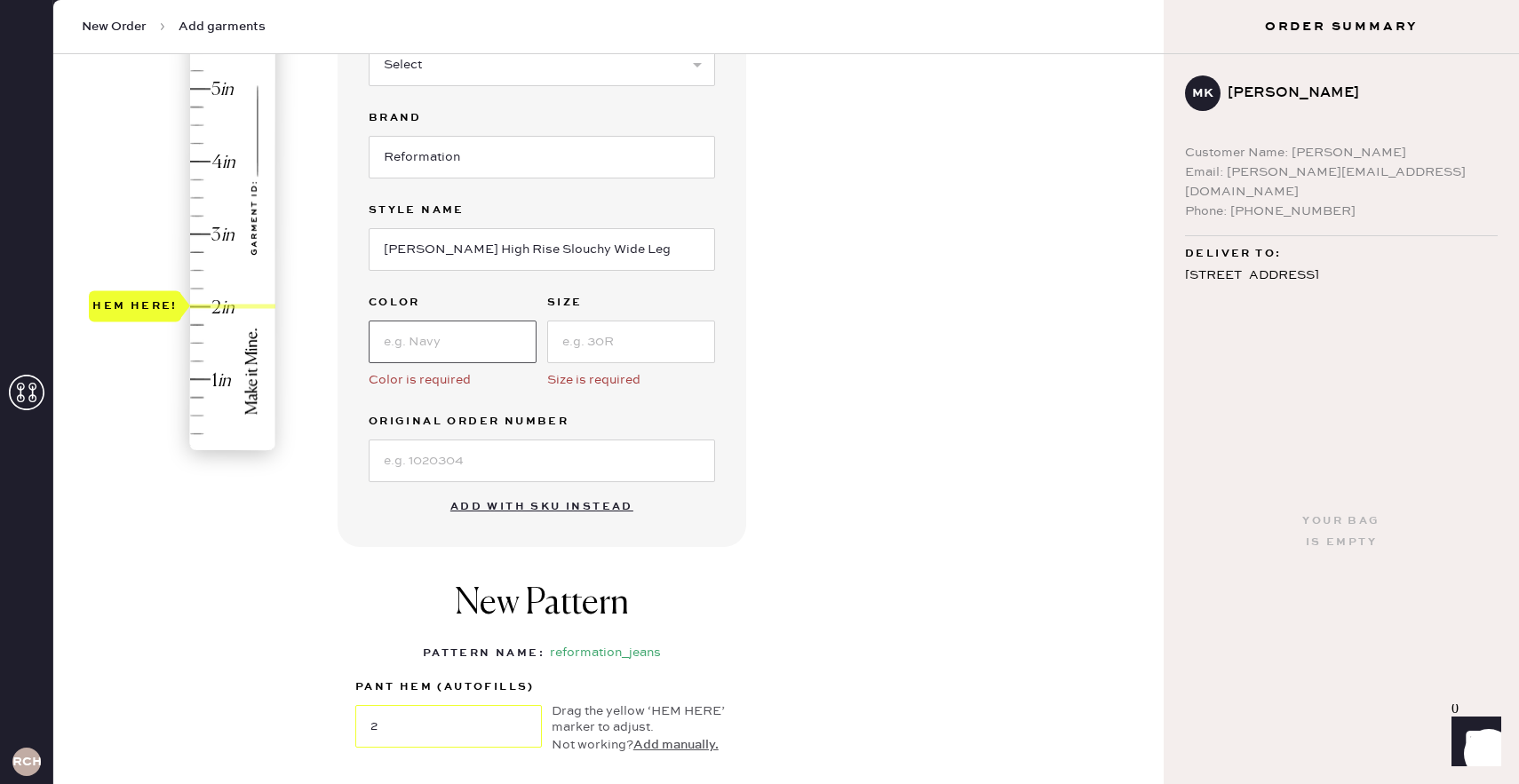
click at [470, 348] on input at bounding box center [452, 342] width 168 height 43
type input "Black"
click at [596, 356] on input at bounding box center [630, 342] width 168 height 43
type input "2"
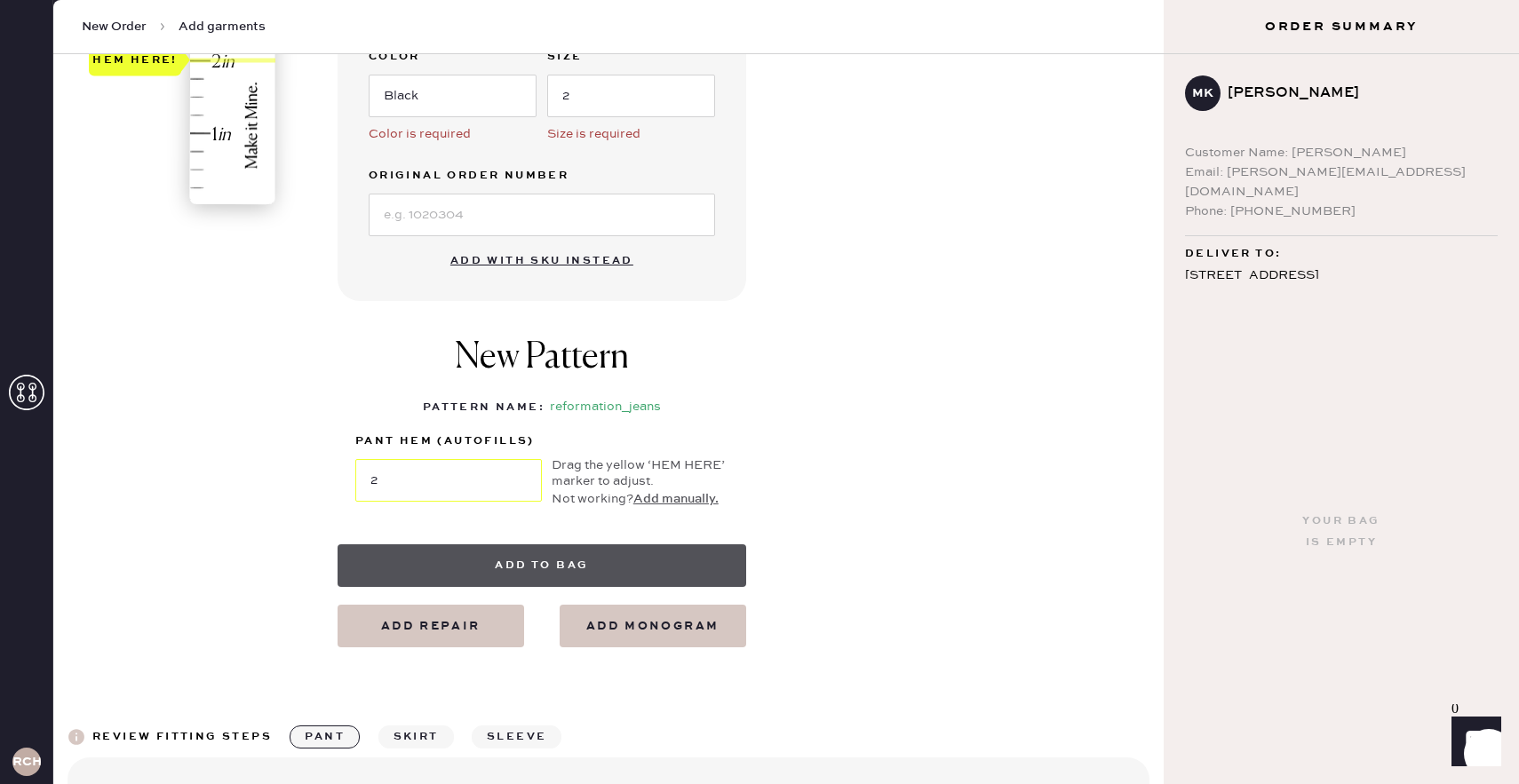
click at [635, 556] on button "Add to bag" at bounding box center [541, 565] width 409 height 43
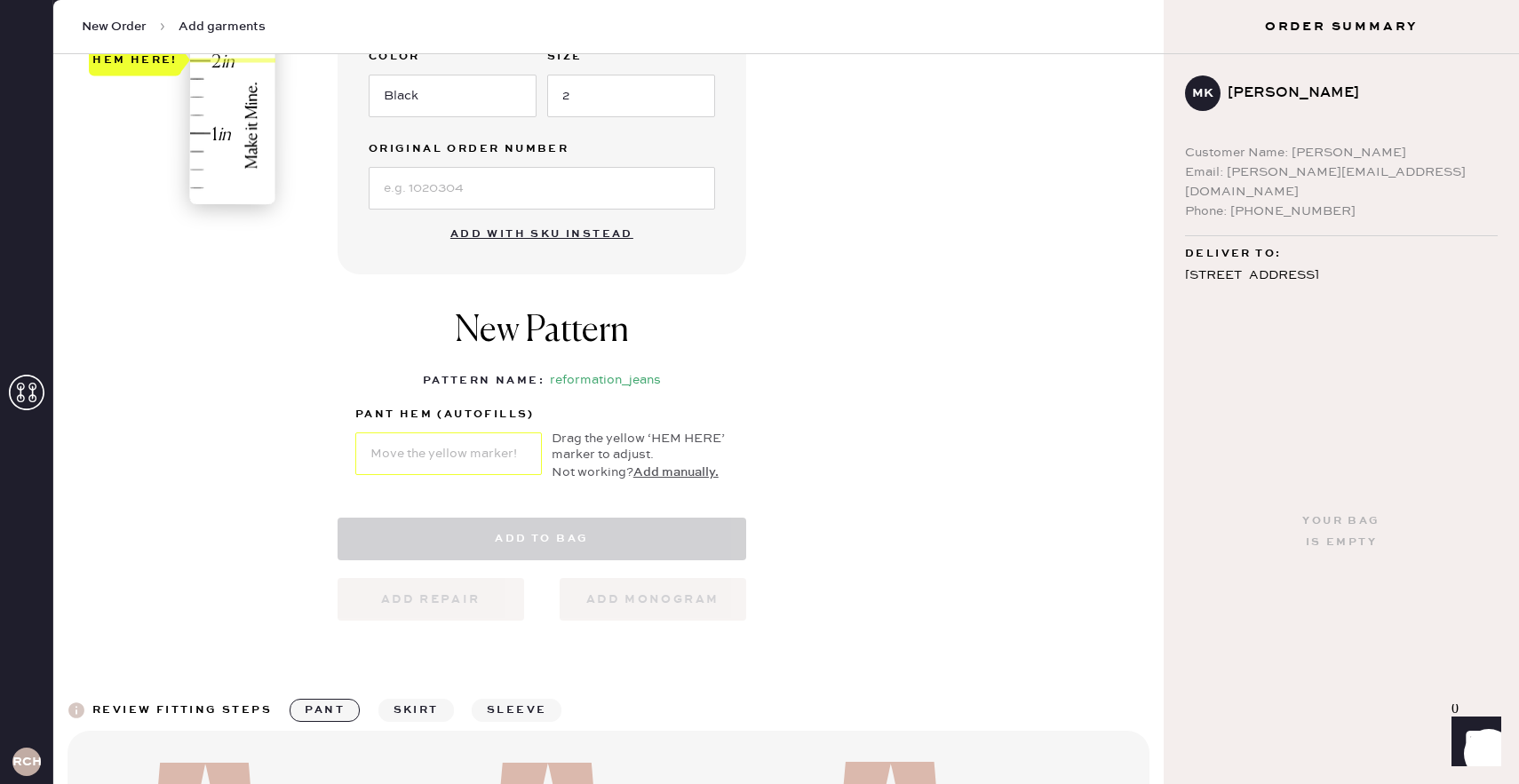
select select "2"
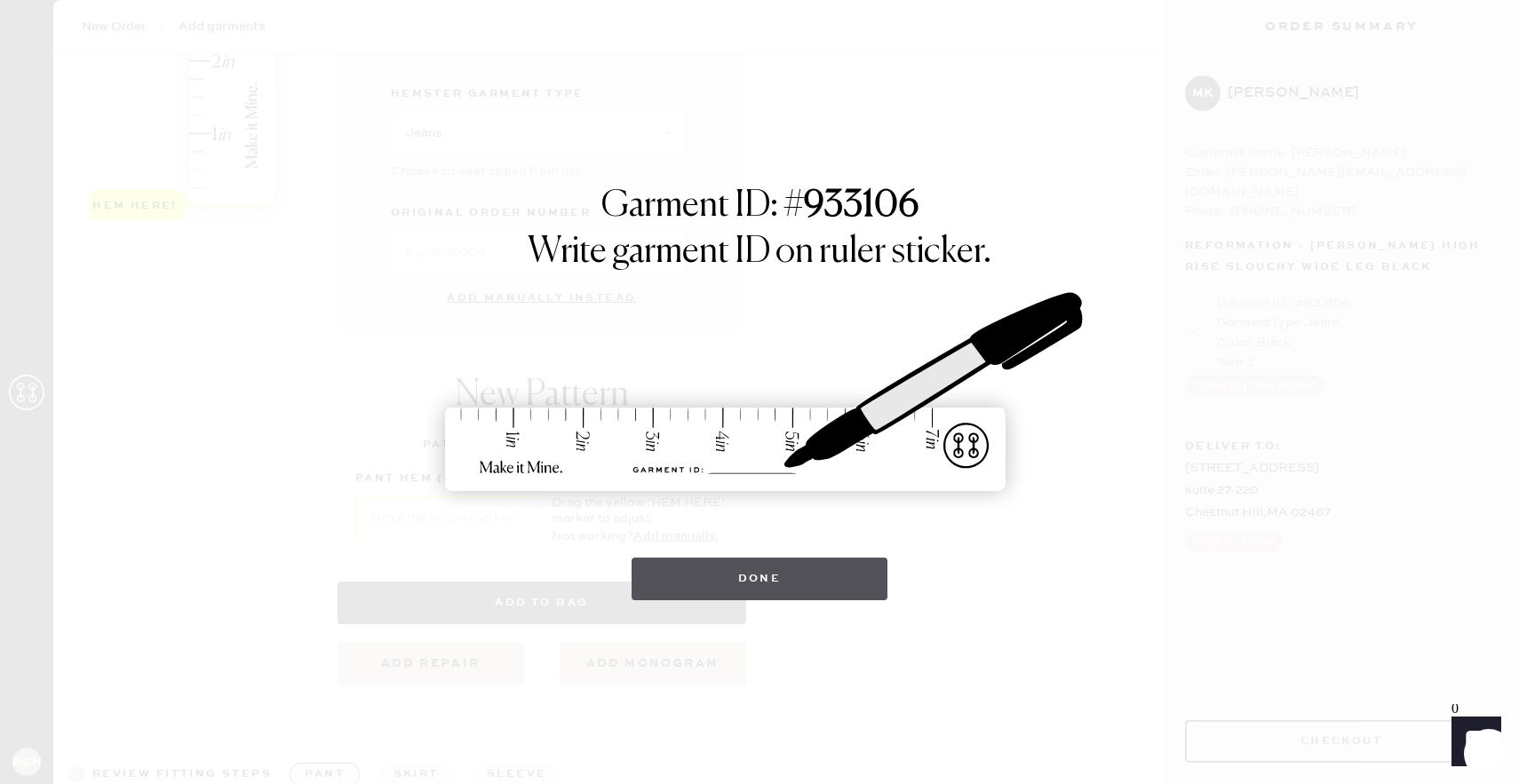
click at [696, 591] on button "Done" at bounding box center [760, 579] width 257 height 43
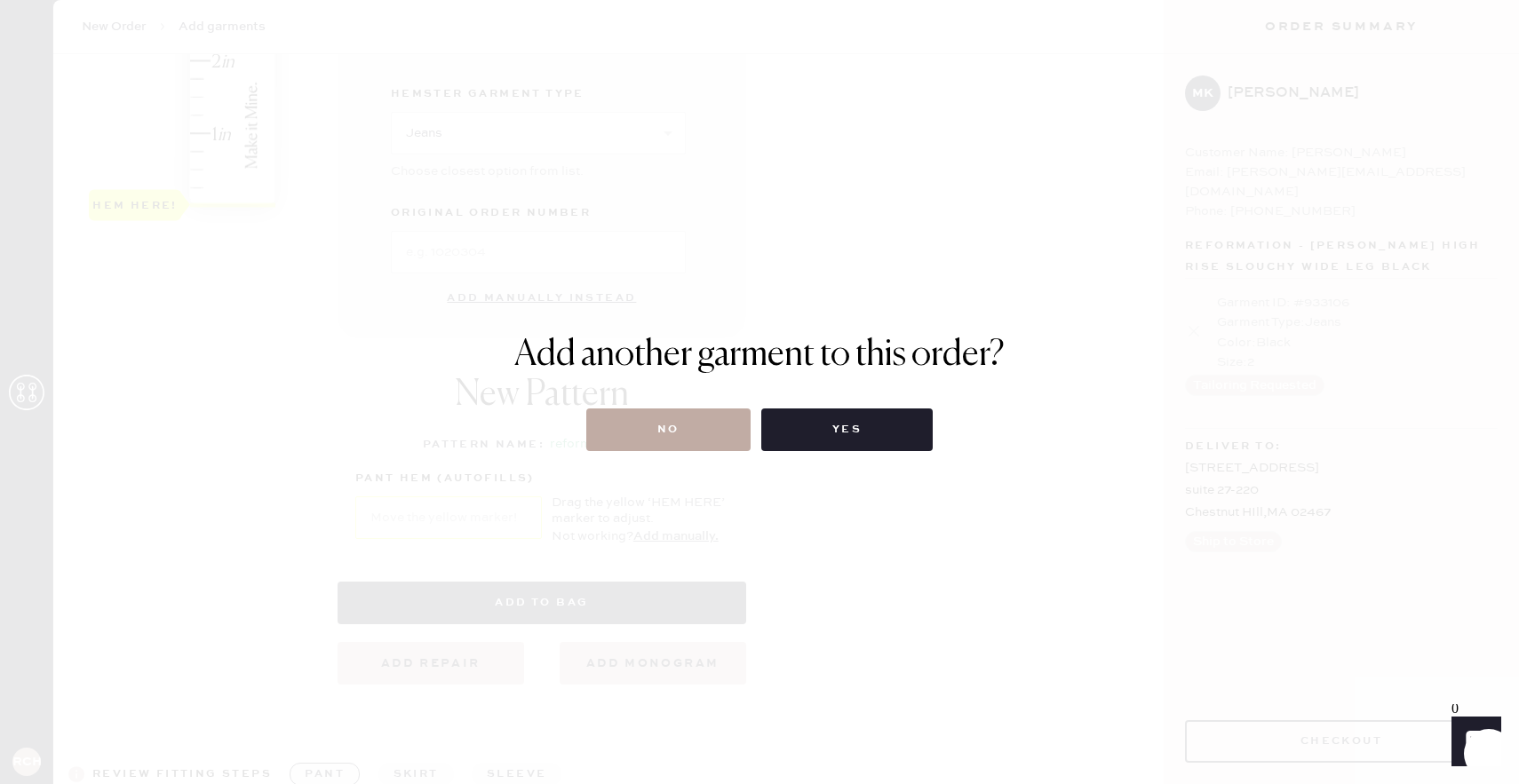
click at [664, 419] on button "No" at bounding box center [668, 430] width 164 height 43
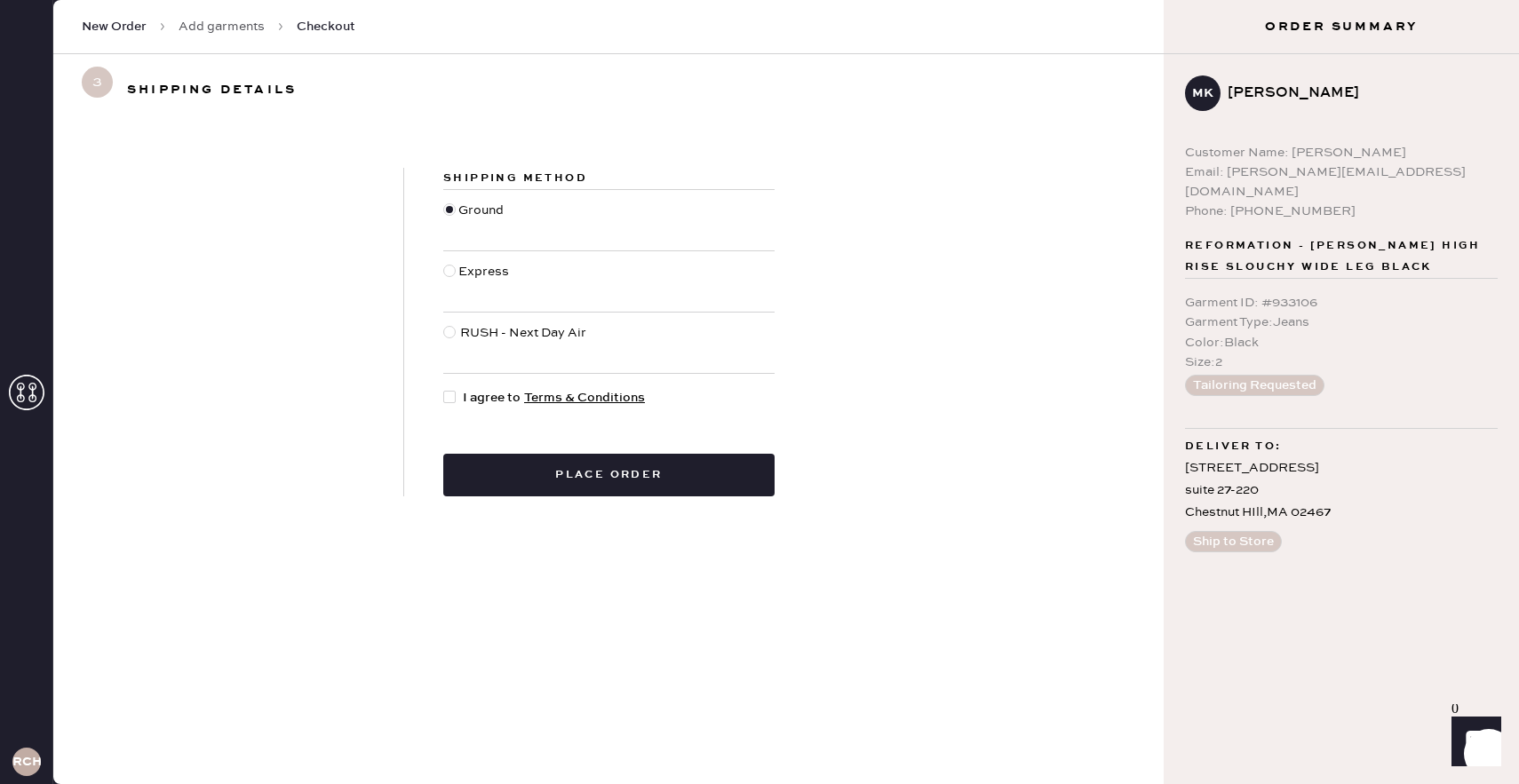
click at [97, 33] on span "New Order" at bounding box center [114, 26] width 65 height 17
click at [130, 26] on span "New Order" at bounding box center [114, 26] width 65 height 17
click at [214, 15] on div "New Order Add garments Checkout" at bounding box center [608, 27] width 1110 height 54
